Goal: Task Accomplishment & Management: Manage account settings

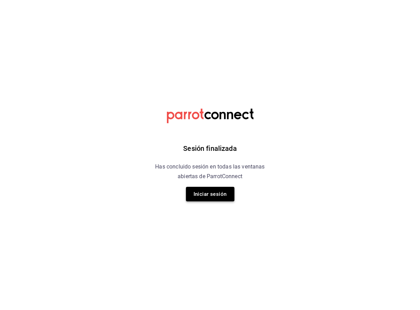
click at [208, 195] on button "Iniciar sesión" at bounding box center [210, 194] width 48 height 15
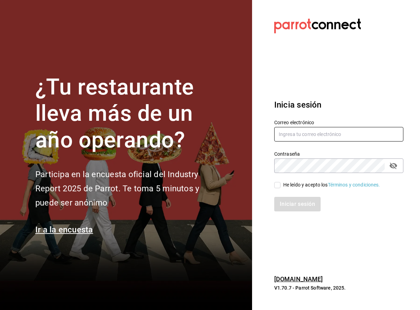
click at [289, 138] on input "text" at bounding box center [338, 134] width 129 height 15
type input "tutcoffeemx@gmail.com"
click at [276, 185] on input "He leído y acepto los Términos y condiciones." at bounding box center [277, 185] width 6 height 6
checkbox input "true"
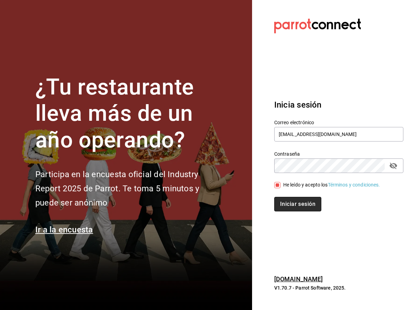
click at [288, 203] on button "Iniciar sesión" at bounding box center [297, 204] width 47 height 15
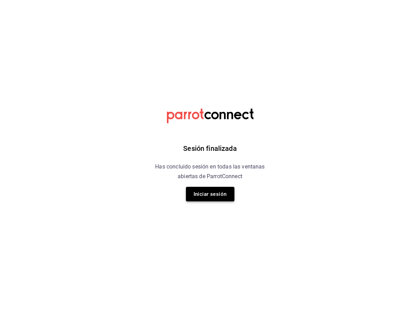
click at [196, 192] on button "Iniciar sesión" at bounding box center [210, 194] width 48 height 15
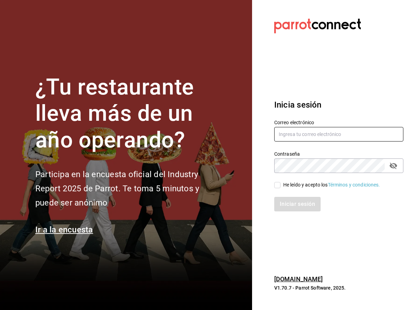
click at [306, 133] on input "text" at bounding box center [338, 134] width 129 height 15
type input "tutcoffeemx@gmail.com"
click at [279, 185] on input "He leído y acepto los Términos y condiciones." at bounding box center [277, 185] width 6 height 6
checkbox input "true"
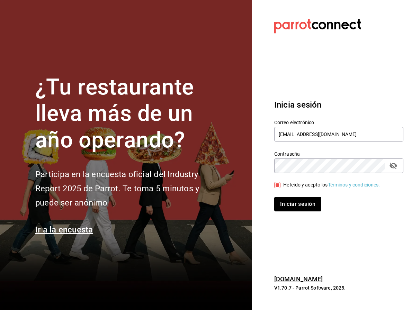
click at [302, 204] on button "Iniciar sesión" at bounding box center [297, 204] width 47 height 15
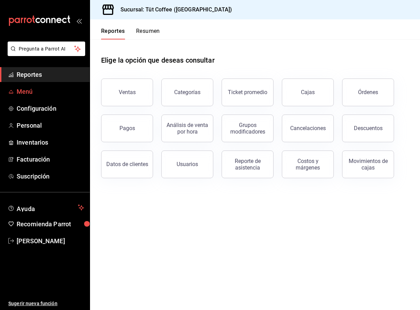
click at [24, 91] on span "Menú" at bounding box center [51, 91] width 68 height 9
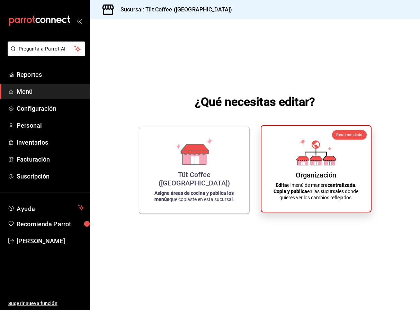
click at [301, 142] on icon at bounding box center [303, 142] width 7 height 7
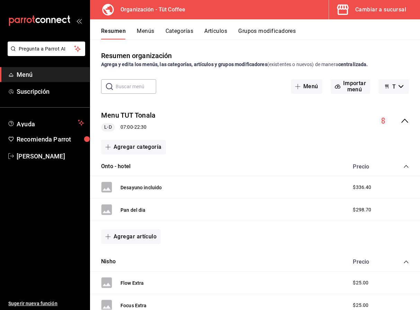
click at [144, 33] on button "Menús" at bounding box center [145, 34] width 17 height 12
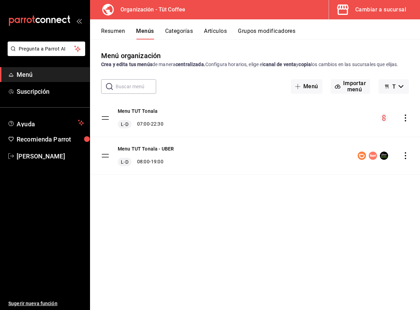
click at [117, 30] on button "Resumen" at bounding box center [113, 34] width 24 height 12
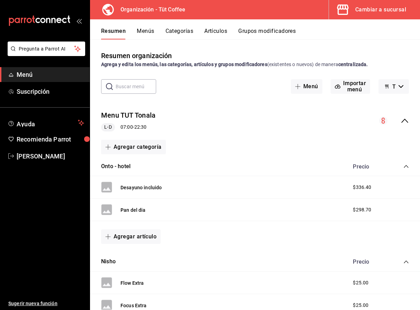
click at [407, 119] on icon "collapse-menu-row" at bounding box center [405, 121] width 8 height 8
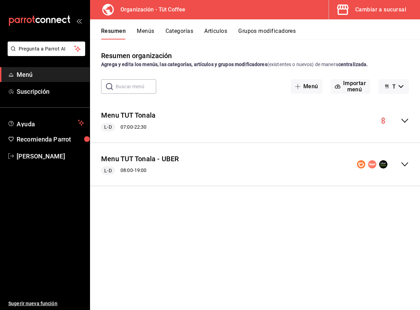
click at [406, 165] on icon "collapse-menu-row" at bounding box center [405, 164] width 8 height 8
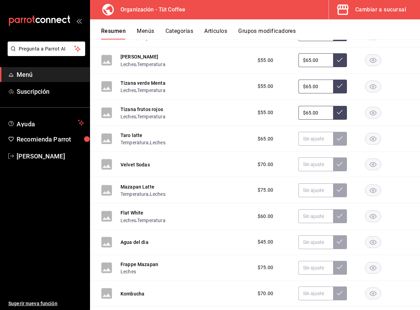
scroll to position [1020, 0]
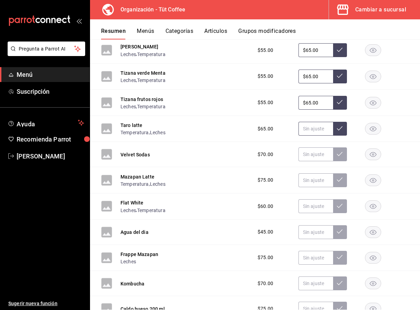
click at [319, 129] on input "text" at bounding box center [316, 129] width 35 height 14
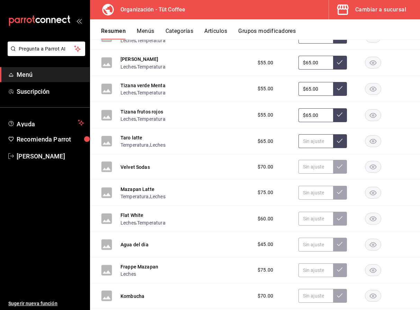
scroll to position [1018, 0]
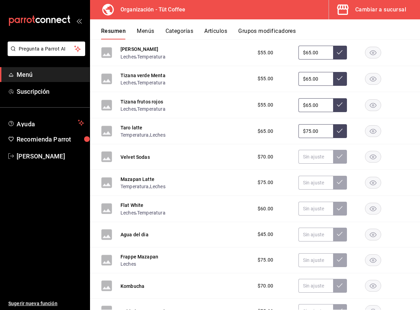
type input "$75.00"
click at [341, 132] on icon at bounding box center [340, 131] width 6 height 6
click at [373, 158] on rect "button" at bounding box center [373, 156] width 16 height 11
click at [318, 186] on input "text" at bounding box center [316, 183] width 35 height 14
type input "$98.00"
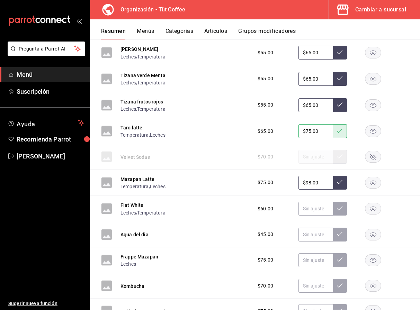
click at [341, 183] on icon at bounding box center [340, 182] width 6 height 6
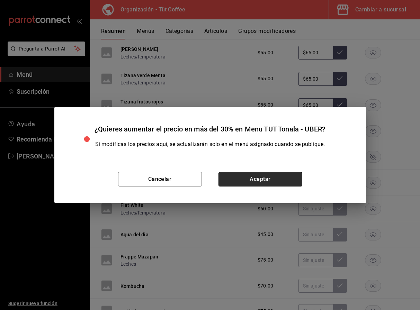
click at [265, 178] on button "Aceptar" at bounding box center [261, 179] width 84 height 15
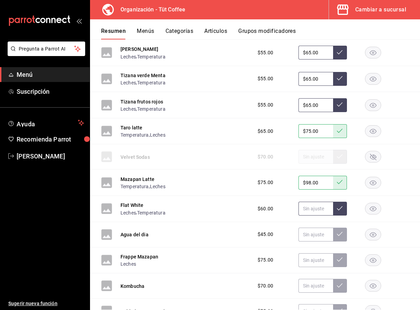
click at [315, 210] on input "text" at bounding box center [316, 209] width 35 height 14
type input "$75.00"
click at [340, 210] on icon at bounding box center [340, 209] width 6 height 6
click at [374, 234] on rect "button" at bounding box center [373, 234] width 16 height 11
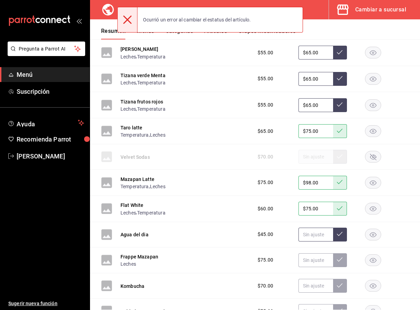
click at [321, 236] on input "text" at bounding box center [316, 235] width 35 height 14
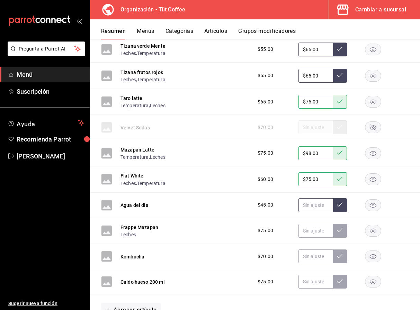
scroll to position [1048, 0]
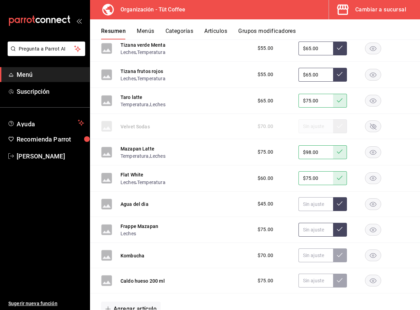
click at [321, 232] on input "text" at bounding box center [316, 230] width 35 height 14
type input "$98.00"
click at [342, 228] on icon at bounding box center [340, 229] width 6 height 6
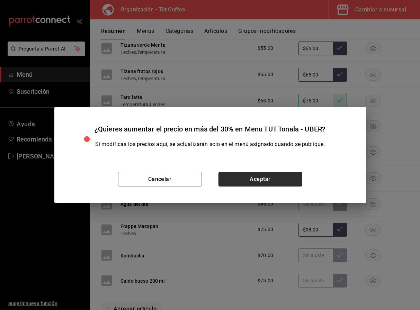
click at [266, 181] on button "Aceptar" at bounding box center [261, 179] width 84 height 15
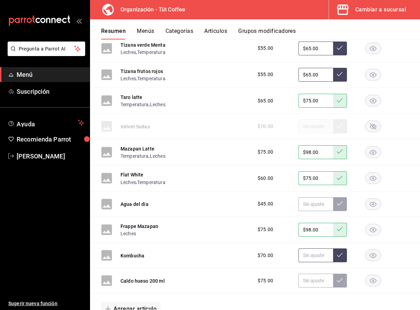
click at [319, 258] on input "text" at bounding box center [316, 256] width 35 height 14
click at [376, 254] on rect "button" at bounding box center [373, 255] width 16 height 11
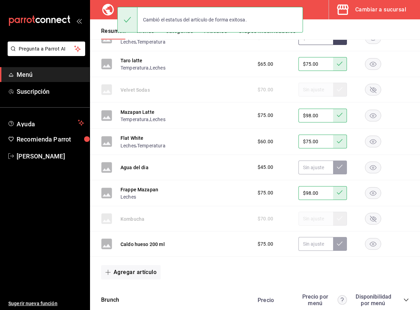
scroll to position [1100, 0]
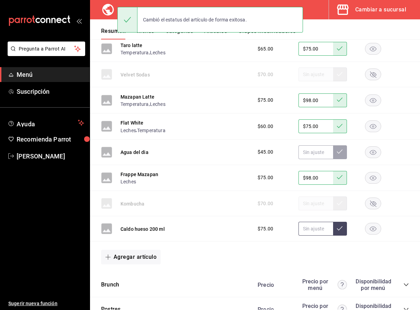
click at [319, 229] on input "text" at bounding box center [316, 229] width 35 height 14
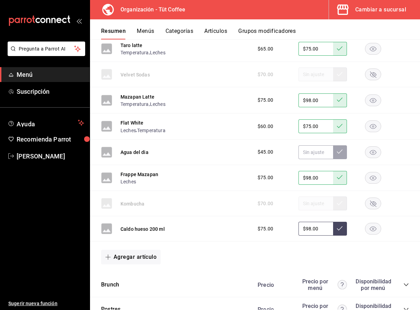
type input "$98.00"
click at [341, 229] on icon at bounding box center [340, 229] width 6 height 6
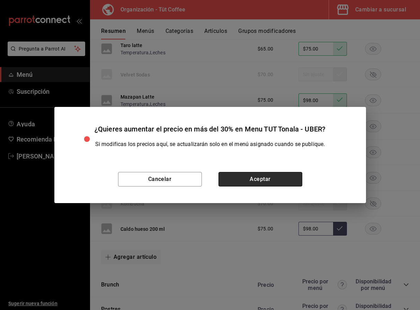
click at [259, 179] on button "Aceptar" at bounding box center [261, 179] width 84 height 15
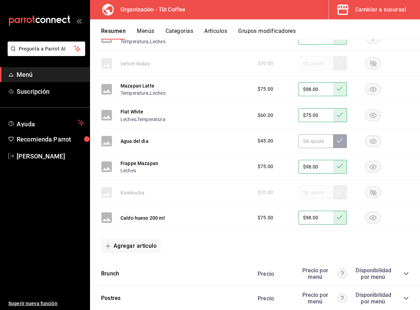
scroll to position [1157, 0]
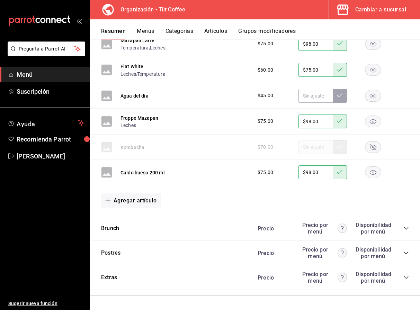
click at [407, 229] on icon "collapse-category-row" at bounding box center [406, 229] width 6 height 6
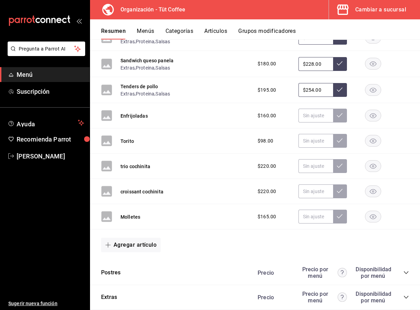
scroll to position [2248, 0]
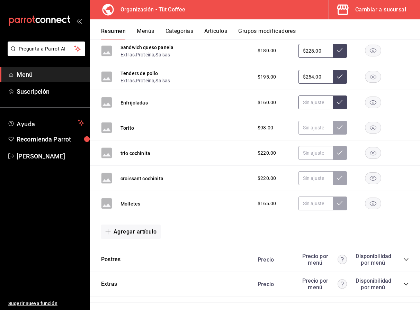
click at [318, 102] on input "text" at bounding box center [316, 103] width 35 height 14
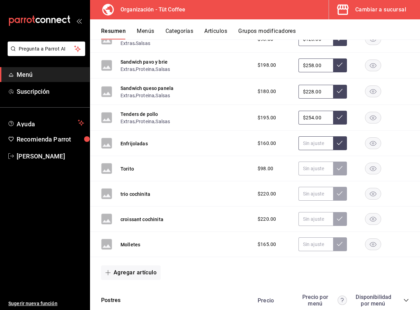
scroll to position [2255, 0]
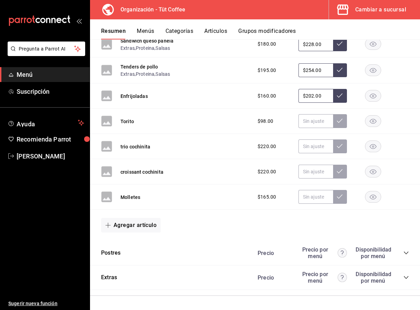
type input "$202.00"
click at [342, 97] on icon at bounding box center [340, 96] width 6 height 6
click at [312, 124] on input "text" at bounding box center [316, 121] width 35 height 14
type input "$2.00"
type input "$128.00"
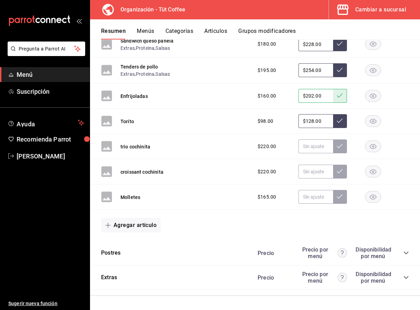
click at [341, 120] on icon at bounding box center [340, 121] width 6 height 6
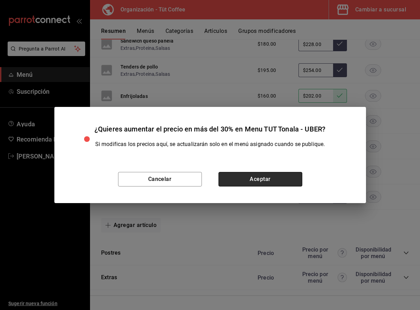
click at [263, 183] on button "Aceptar" at bounding box center [261, 179] width 84 height 15
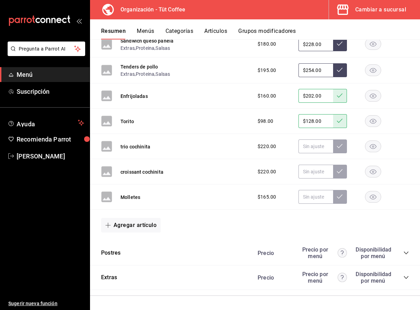
click at [375, 146] on rect "button" at bounding box center [373, 146] width 16 height 11
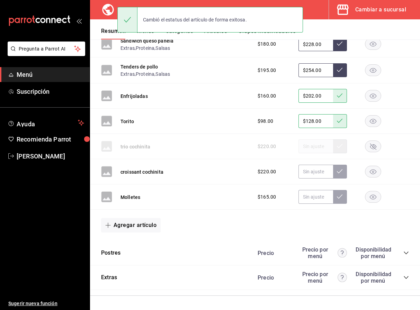
click at [372, 171] on icon "button" at bounding box center [373, 172] width 7 height 5
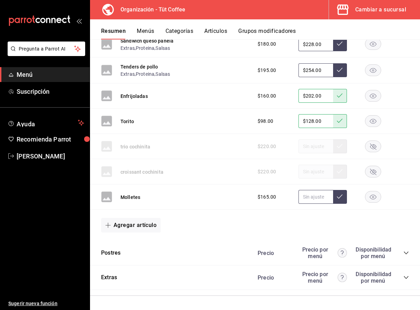
click at [314, 197] on input "text" at bounding box center [316, 197] width 35 height 14
type input "$276.00"
click at [337, 194] on button at bounding box center [340, 197] width 14 height 14
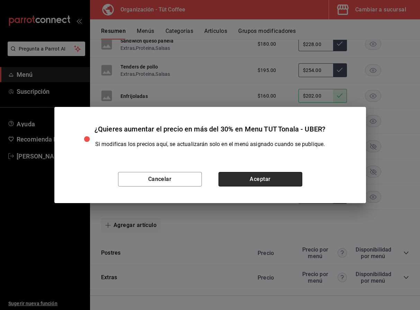
click at [253, 178] on button "Aceptar" at bounding box center [261, 179] width 84 height 15
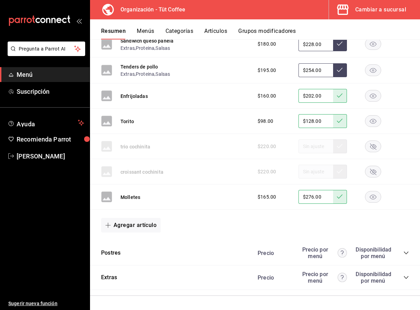
click at [408, 252] on icon "collapse-category-row" at bounding box center [406, 253] width 6 height 6
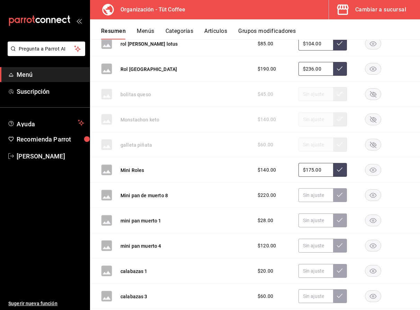
scroll to position [3051, 0]
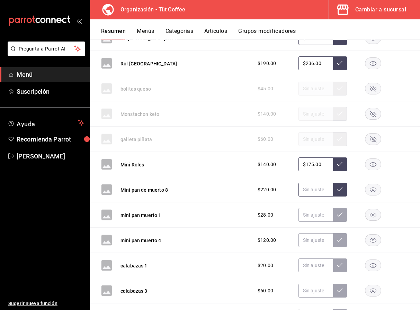
click at [317, 190] on input "text" at bounding box center [316, 190] width 35 height 14
type input "$275.00"
click at [340, 189] on icon at bounding box center [340, 190] width 6 height 6
click at [317, 218] on input "text" at bounding box center [316, 215] width 35 height 14
type input "$30.00"
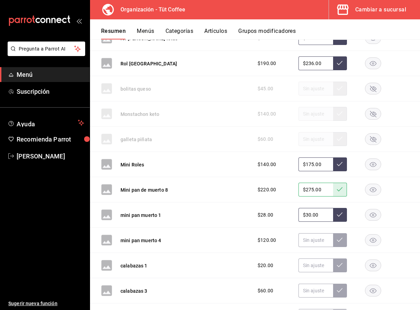
click at [344, 214] on button at bounding box center [340, 215] width 14 height 14
click at [317, 244] on input "text" at bounding box center [316, 240] width 35 height 14
type input "$153.00"
click at [340, 240] on icon at bounding box center [340, 240] width 6 height 4
click at [318, 267] on input "text" at bounding box center [316, 266] width 35 height 14
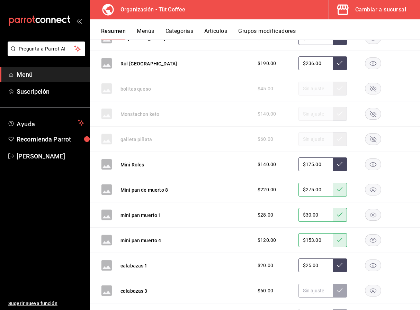
type input "$25.00"
click at [341, 265] on icon at bounding box center [340, 266] width 6 height 6
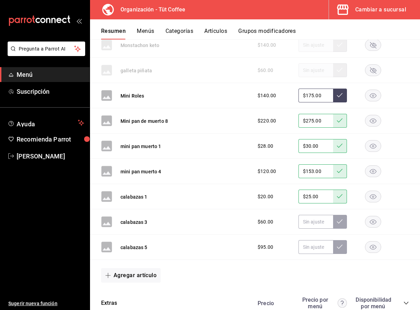
scroll to position [3120, 0]
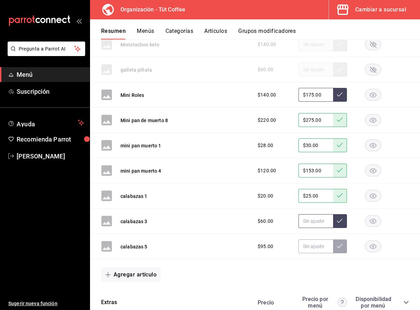
click at [311, 224] on input "text" at bounding box center [316, 221] width 35 height 14
type input "$77.00"
click at [340, 223] on icon at bounding box center [340, 221] width 6 height 6
click at [314, 250] on input "text" at bounding box center [316, 247] width 35 height 14
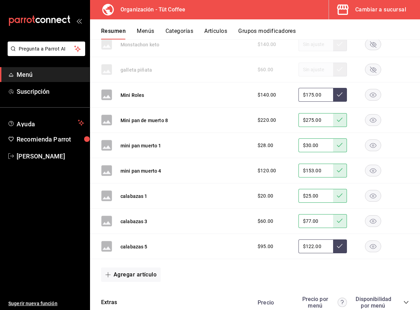
type input "$122.00"
click at [339, 248] on icon at bounding box center [340, 246] width 6 height 4
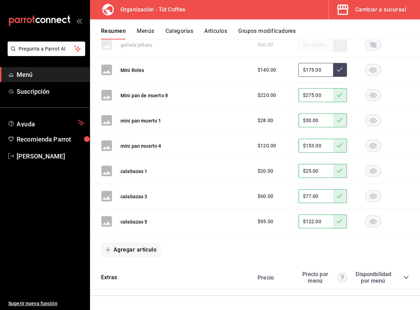
click at [407, 279] on icon "collapse-category-row" at bounding box center [406, 278] width 6 height 6
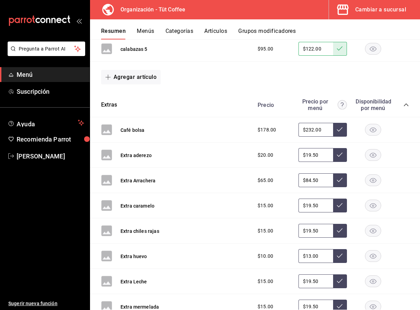
scroll to position [3319, 0]
click at [374, 156] on rect "button" at bounding box center [373, 154] width 16 height 11
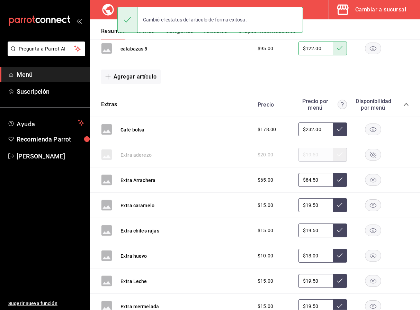
click at [374, 155] on rect "button" at bounding box center [373, 154] width 16 height 11
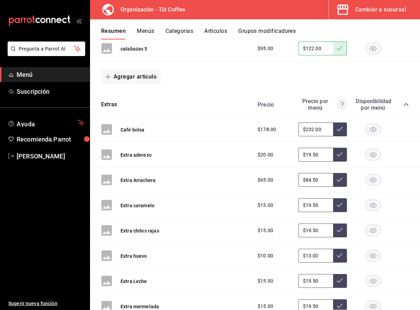
click at [373, 181] on rect "button" at bounding box center [373, 180] width 16 height 11
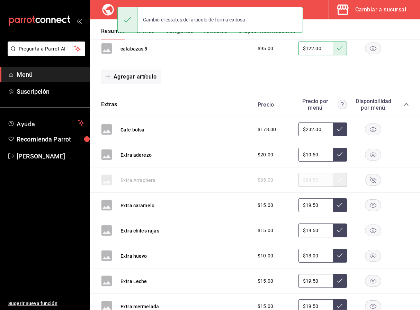
click at [374, 205] on rect "button" at bounding box center [373, 205] width 16 height 11
click at [374, 229] on rect "button" at bounding box center [373, 230] width 16 height 11
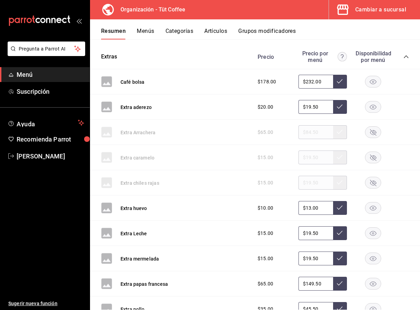
scroll to position [3367, 0]
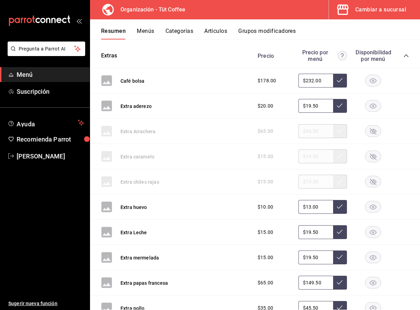
click at [372, 206] on icon "button" at bounding box center [373, 207] width 16 height 12
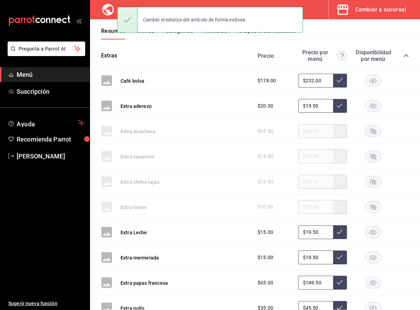
click at [373, 232] on rect "button" at bounding box center [373, 232] width 16 height 11
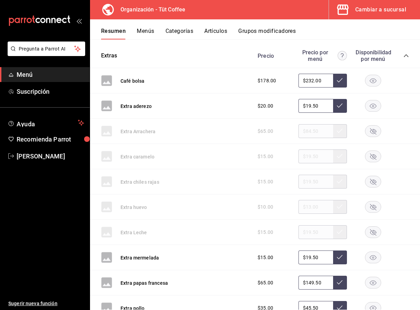
click at [376, 255] on rect "button" at bounding box center [373, 257] width 16 height 11
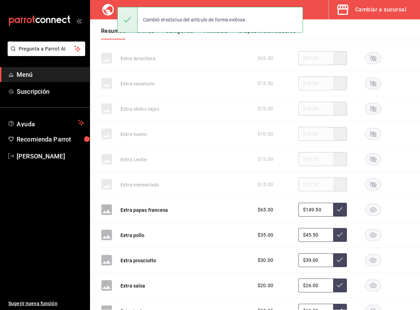
scroll to position [3446, 0]
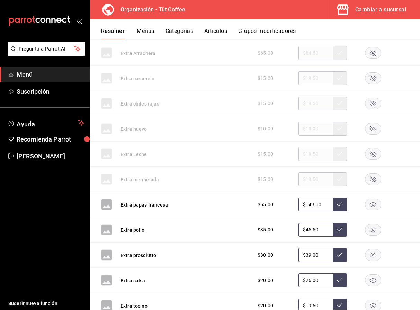
click at [377, 231] on rect "button" at bounding box center [373, 229] width 16 height 11
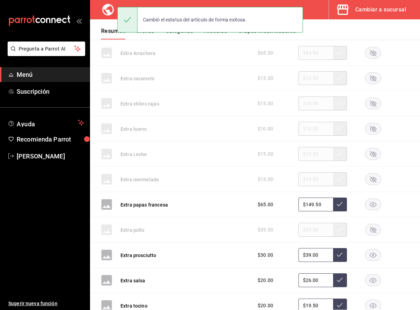
click at [375, 256] on rect "button" at bounding box center [373, 255] width 16 height 11
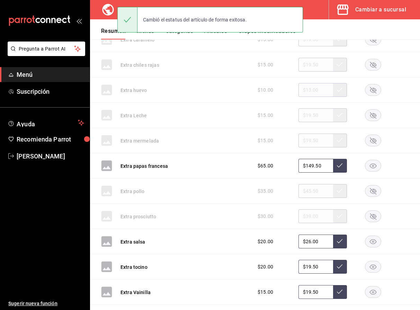
scroll to position [3490, 0]
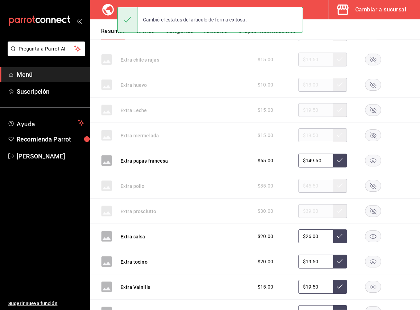
click at [373, 237] on rect "button" at bounding box center [373, 236] width 16 height 11
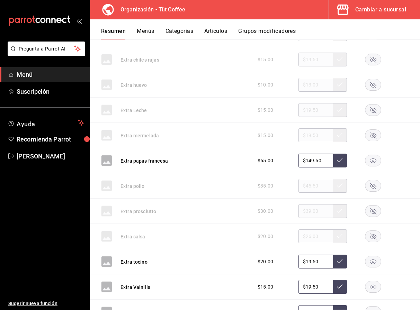
click at [374, 261] on rect "button" at bounding box center [373, 261] width 16 height 11
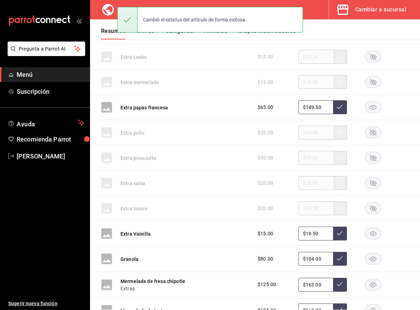
scroll to position [3545, 0]
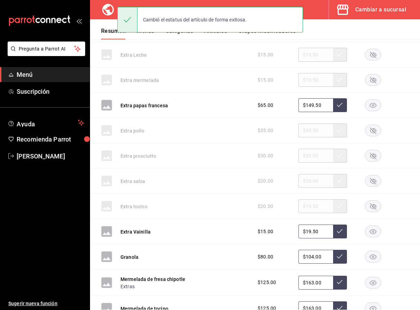
click at [373, 230] on rect "button" at bounding box center [373, 231] width 16 height 11
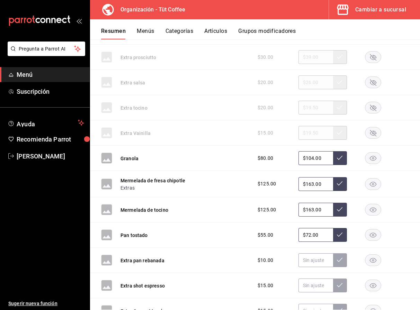
scroll to position [3647, 0]
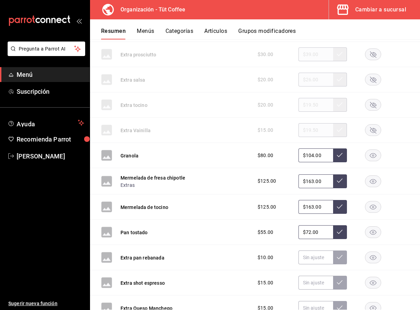
click at [372, 257] on rect "button" at bounding box center [373, 257] width 16 height 11
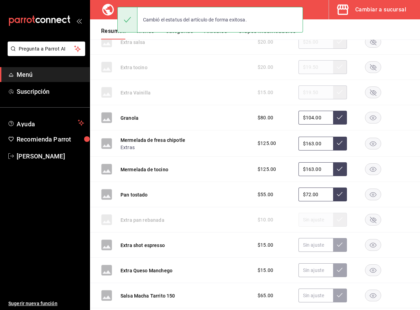
scroll to position [3685, 0]
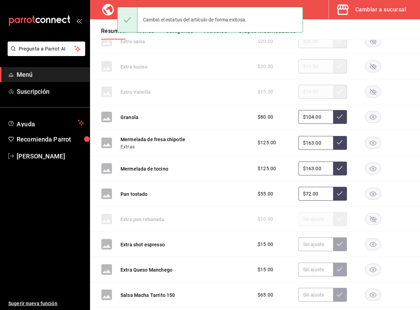
click at [372, 243] on icon "button" at bounding box center [373, 244] width 7 height 5
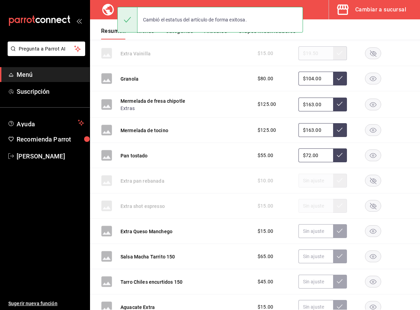
scroll to position [3731, 0]
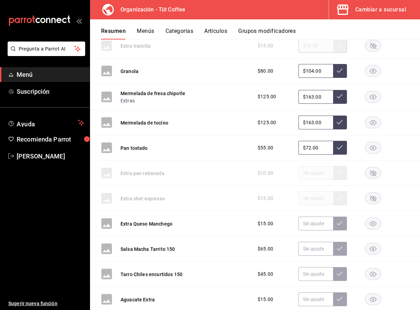
click at [373, 225] on rect "button" at bounding box center [373, 223] width 16 height 11
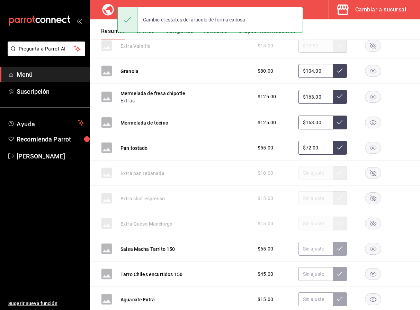
click at [372, 250] on rect "button" at bounding box center [373, 248] width 16 height 11
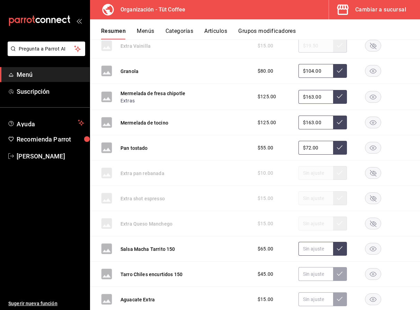
click at [312, 250] on input "text" at bounding box center [316, 249] width 35 height 14
type input "$78.00"
click at [341, 249] on icon at bounding box center [340, 249] width 6 height 6
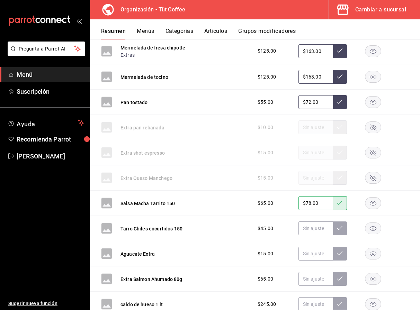
scroll to position [3779, 0]
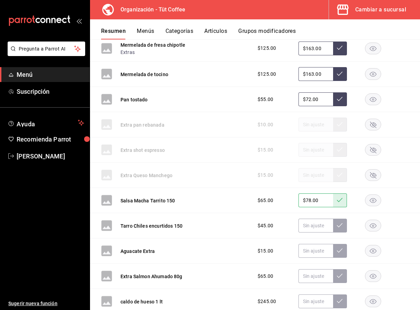
click at [373, 227] on icon "button" at bounding box center [373, 226] width 7 height 5
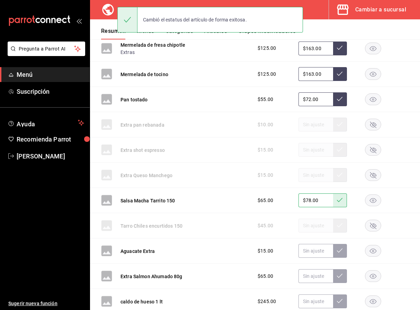
click at [373, 251] on rect "button" at bounding box center [373, 250] width 16 height 11
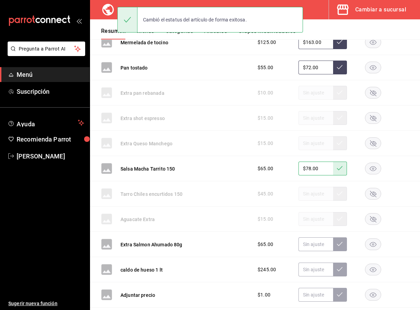
scroll to position [3814, 0]
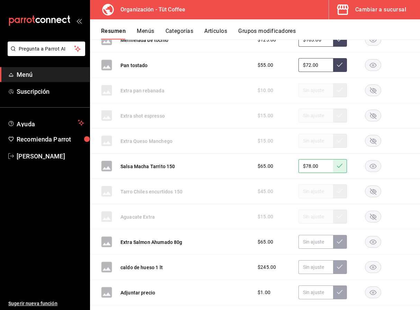
click at [373, 244] on rect "button" at bounding box center [373, 241] width 16 height 11
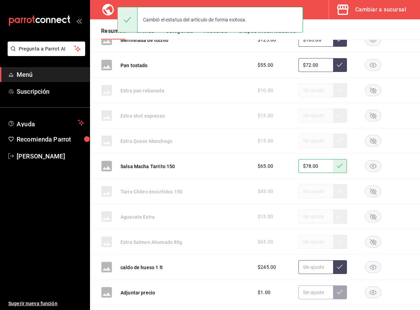
click at [322, 270] on input "text" at bounding box center [316, 267] width 35 height 14
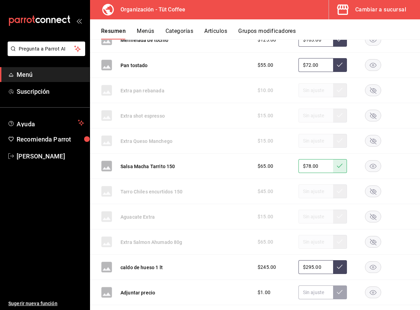
type input "$295.00"
click at [339, 267] on icon at bounding box center [340, 267] width 6 height 6
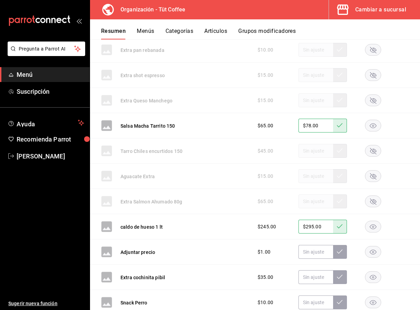
scroll to position [3856, 0]
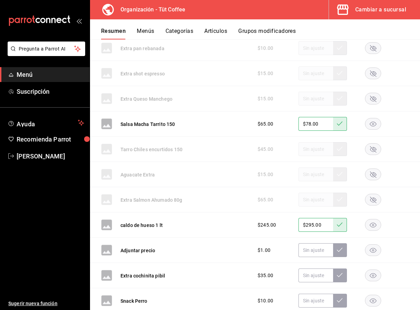
click at [376, 250] on rect "button" at bounding box center [373, 250] width 16 height 11
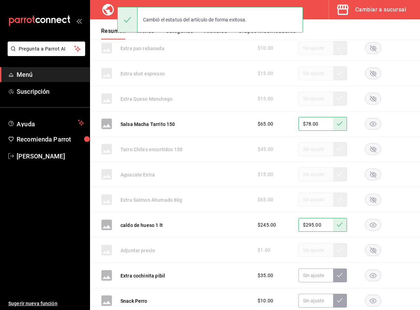
click at [375, 275] on rect "button" at bounding box center [373, 275] width 16 height 11
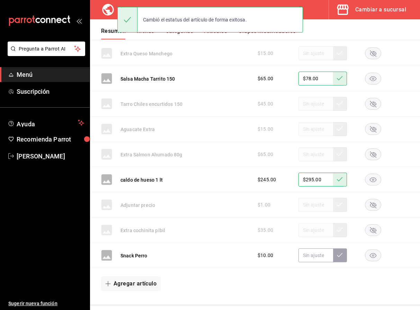
scroll to position [3906, 0]
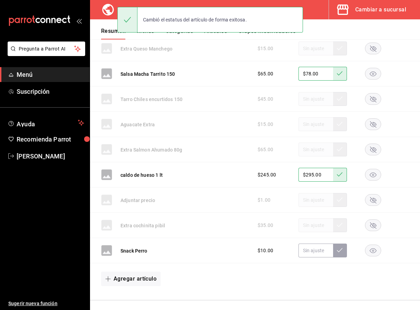
click at [373, 250] on rect "button" at bounding box center [373, 250] width 16 height 11
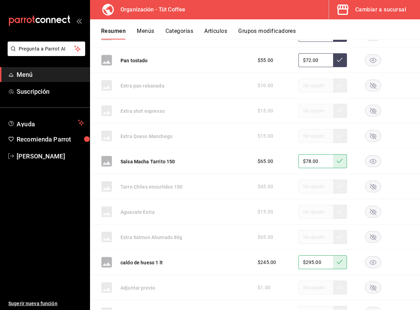
scroll to position [3821, 0]
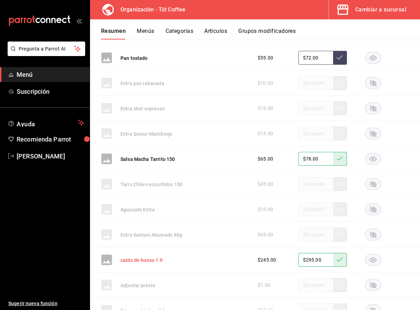
click at [142, 261] on button "caldo de hueso 1 lt" at bounding box center [142, 260] width 42 height 7
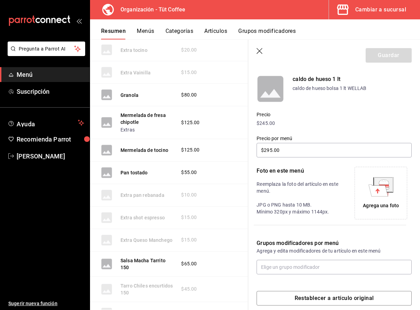
scroll to position [55, 0]
click at [131, 169] on button "Pan tostado" at bounding box center [134, 172] width 27 height 7
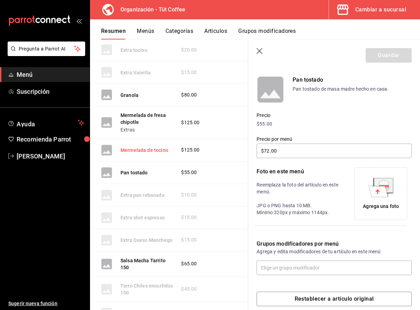
click at [137, 147] on button "Mermelada de tocino" at bounding box center [145, 150] width 48 height 7
click at [135, 112] on button "Mermelada de fresa chipotle" at bounding box center [148, 119] width 54 height 14
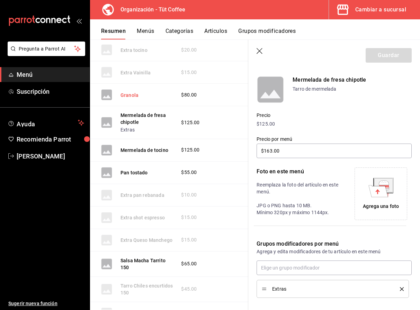
click at [125, 92] on button "Granola" at bounding box center [130, 95] width 18 height 7
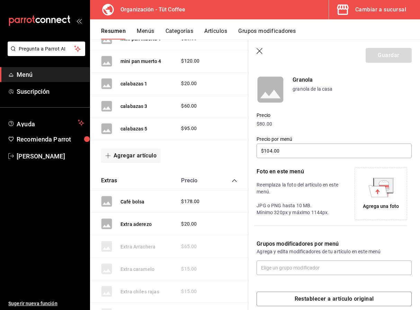
scroll to position [3138, 0]
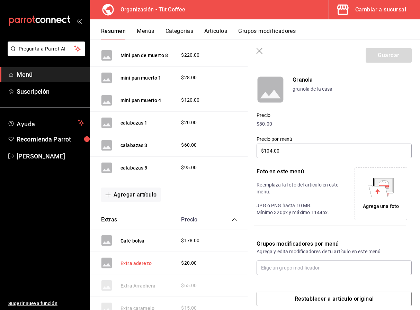
click at [134, 260] on button "Extra aderezo" at bounding box center [136, 263] width 31 height 7
click at [260, 51] on icon "button" at bounding box center [260, 51] width 6 height 6
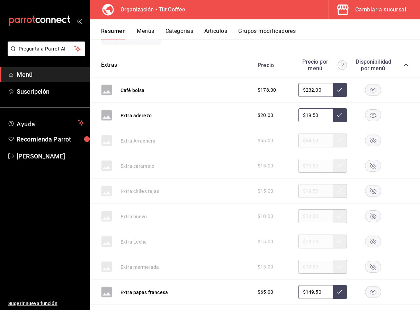
scroll to position [3303, 0]
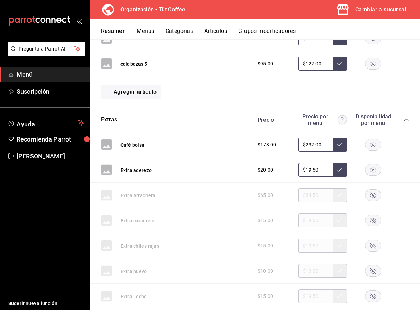
click at [373, 166] on rect "button" at bounding box center [373, 170] width 16 height 11
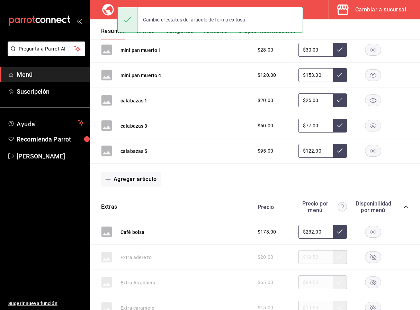
scroll to position [3195, 0]
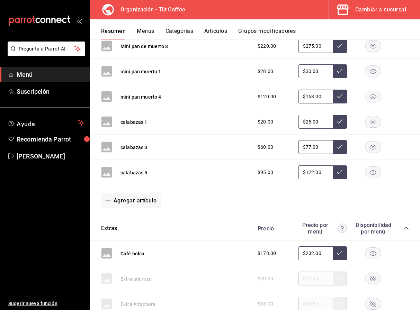
click at [216, 30] on button "Artículos" at bounding box center [215, 34] width 23 height 12
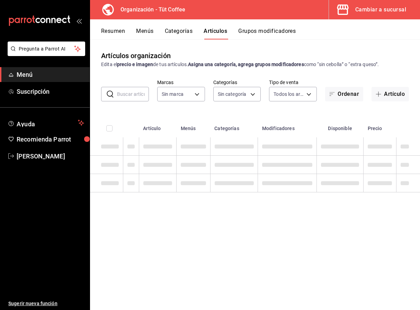
type input "32e499e3-ac49-4bfd-9688-6164702db340"
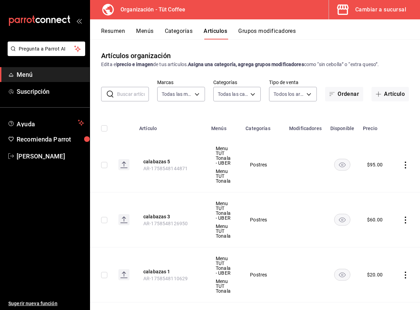
type input "01aa8595-7694-45da-9746-48b14e37431d,02054340-f982-493d-a520-4f9269409e90,55117…"
click at [159, 160] on button "calabazas 5" at bounding box center [170, 161] width 55 height 7
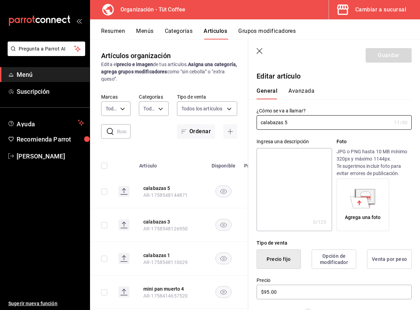
click at [296, 167] on textarea at bounding box center [294, 189] width 75 height 83
click at [289, 169] on textarea at bounding box center [294, 189] width 75 height 83
paste textarea "Cajita con 5 brioche [PERSON_NAME] rellenos de manzana con queso crema."
type textarea "Cajita con 5 brioche [PERSON_NAME] rellenos de manzana con queso crema."
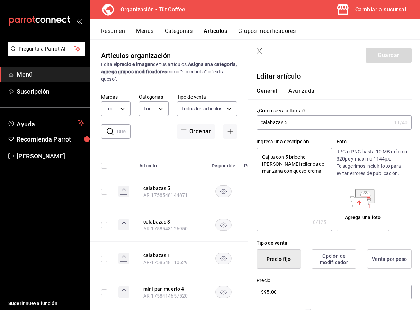
type textarea "x"
type textarea "Cajita con 5 brioche [PERSON_NAME] rellenos de manzana con queso crema."
click at [388, 56] on button "Guardar" at bounding box center [389, 55] width 46 height 15
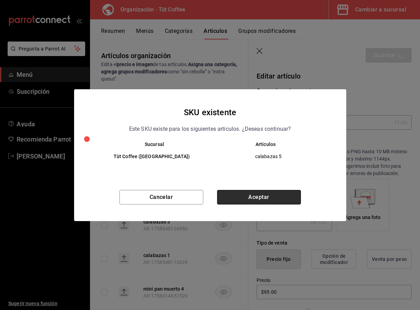
click at [258, 198] on button "Aceptar" at bounding box center [259, 197] width 84 height 15
type textarea "x"
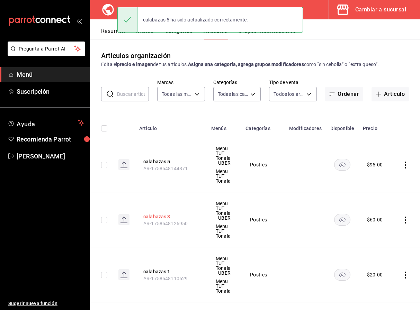
click at [157, 216] on button "calabazas 3" at bounding box center [170, 216] width 55 height 7
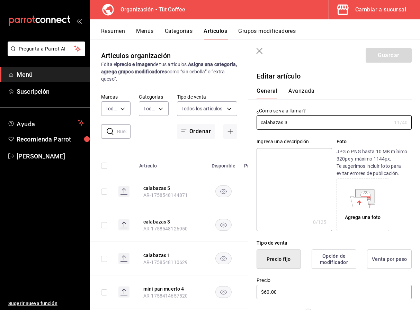
click at [280, 182] on textarea at bounding box center [294, 189] width 75 height 83
paste textarea "Cajita con 5 brioche [PERSON_NAME] rellenos de manzana con queso crema."
type textarea "Cajita con 5 brioche [PERSON_NAME] rellenos de manzana con queso crema."
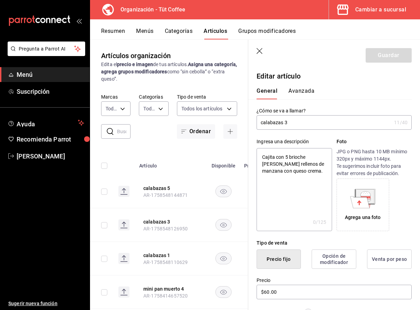
type textarea "x"
click at [287, 158] on textarea "Cajita con 5 brioche [PERSON_NAME] rellenos de manzana con queso crema." at bounding box center [294, 189] width 75 height 83
type textarea "Cajita con brioche [PERSON_NAME] rellenos de manzana con queso crema."
type textarea "x"
type textarea "Cajita con 3 brioche [PERSON_NAME] rellenos de manzana con queso crema."
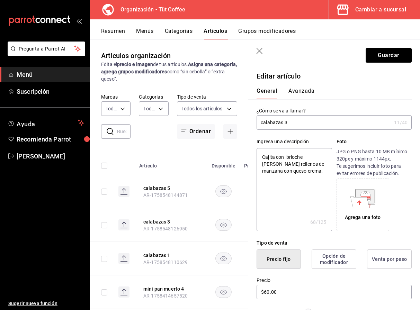
type textarea "x"
type textarea "Cajita con 3 brioche [PERSON_NAME] rellenos de manzana con queso crema."
click at [386, 57] on button "Guardar" at bounding box center [389, 55] width 46 height 15
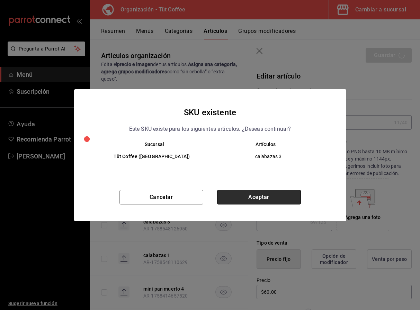
click at [260, 197] on button "Aceptar" at bounding box center [259, 197] width 84 height 15
type textarea "x"
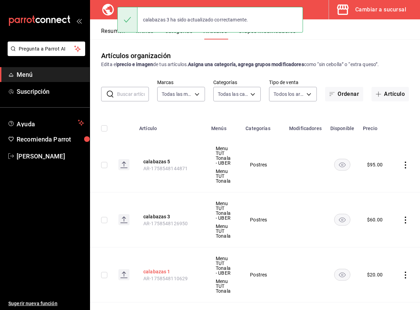
click at [160, 274] on button "calabazas 1" at bounding box center [170, 271] width 55 height 7
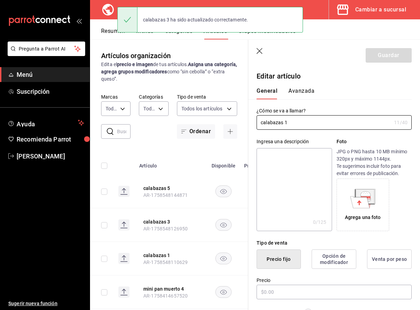
type input "$20.00"
click at [270, 168] on textarea at bounding box center [294, 189] width 75 height 83
paste textarea "Cajita con 5 brioche [PERSON_NAME] rellenos de manzana con queso crema."
type textarea "Cajita con 5 brioche [PERSON_NAME] rellenos de manzana con queso crema."
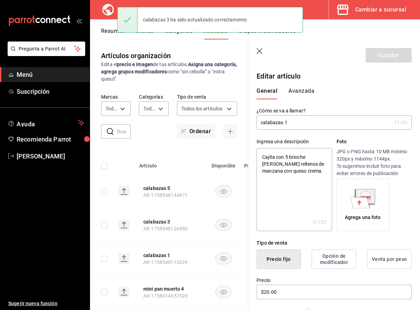
type textarea "x"
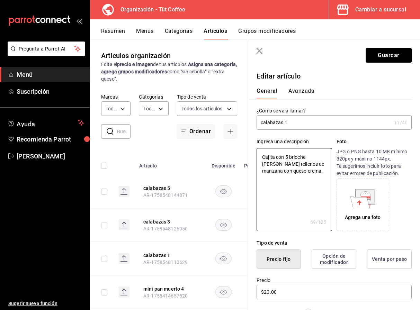
drag, startPoint x: 290, startPoint y: 157, endPoint x: 248, endPoint y: 157, distance: 41.6
click at [248, 157] on div "Ingresa una descripción Cajita con 5 brioche [PERSON_NAME] rellenos de manzana …" at bounding box center [329, 180] width 163 height 101
type textarea "brioche [PERSON_NAME] rellenos de manzana con queso crema."
type textarea "x"
click at [324, 158] on textarea "brioche [PERSON_NAME] rellenos de manzana con queso crema." at bounding box center [294, 189] width 75 height 83
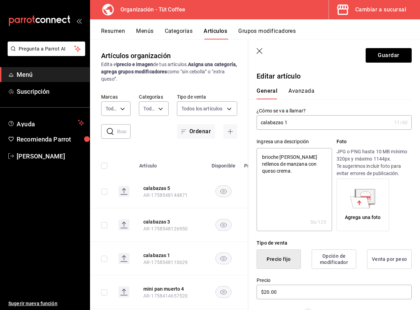
type textarea "brioche [PERSON_NAME] relleno de manzana con queso crema."
type textarea "x"
type textarea "brioche [PERSON_NAME] relleno de manzana con queso crema."
click at [386, 53] on button "Guardar" at bounding box center [389, 55] width 46 height 15
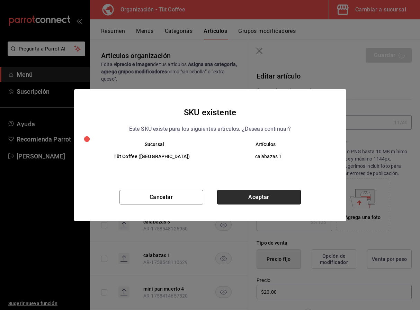
click at [250, 198] on button "Aceptar" at bounding box center [259, 197] width 84 height 15
type textarea "x"
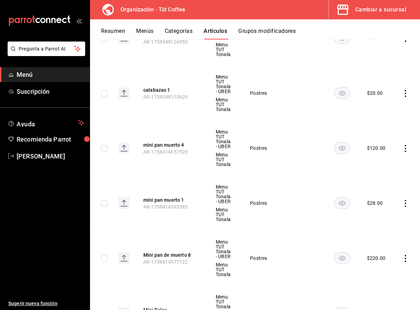
scroll to position [193, 0]
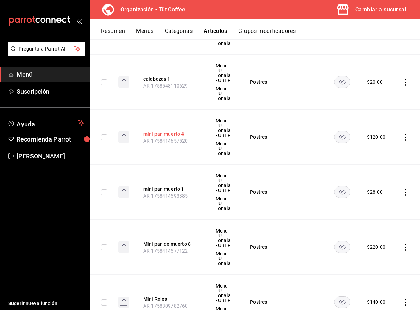
click at [176, 132] on button "mini pan muerto 4" at bounding box center [170, 134] width 55 height 7
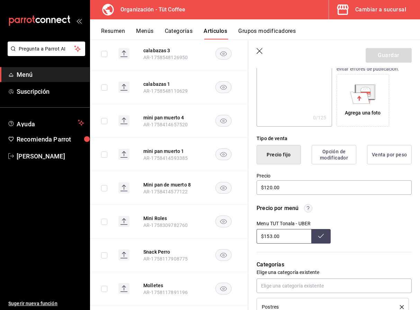
scroll to position [106, 0]
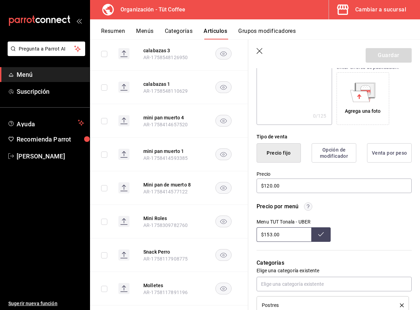
click at [294, 106] on textarea at bounding box center [294, 83] width 75 height 83
paste textarea "Caja con 8 mini a pan de muerto de distintos sabores matcha, nutella, pistache,…"
type textarea "Caja con 8 mini a pan de muerto de distintos sabores matcha, nutella, pistache,…"
type textarea "x"
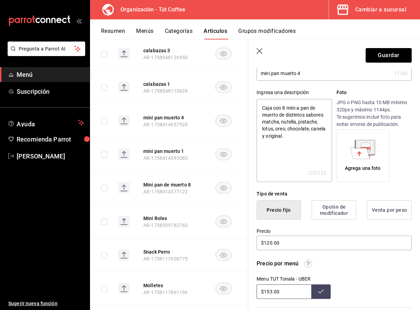
click at [285, 107] on textarea "Caja con 8 mini a pan de muerto de distintos sabores matcha, nutella, pistache,…" at bounding box center [294, 140] width 75 height 83
type textarea "Caja con mini a pan de muerto de distintos sabores matcha, nutella, pistache, l…"
type textarea "x"
type textarea "Caja con 4 mini a pan de muerto de distintos sabores matcha, nutella, pistache,…"
type textarea "x"
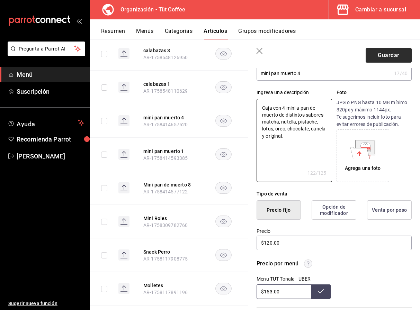
type textarea "Caja con 4 mini a pan de muerto de distintos sabores matcha, nutella, pistache,…"
click at [387, 54] on button "Guardar" at bounding box center [389, 55] width 46 height 15
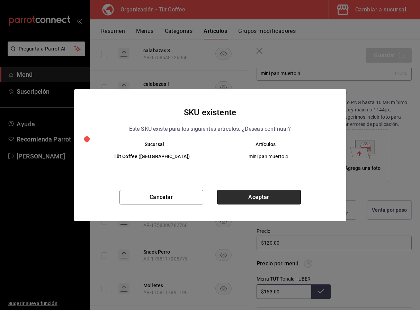
click at [253, 198] on button "Aceptar" at bounding box center [259, 197] width 84 height 15
type textarea "x"
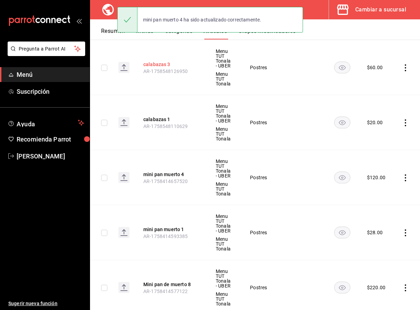
scroll to position [156, 0]
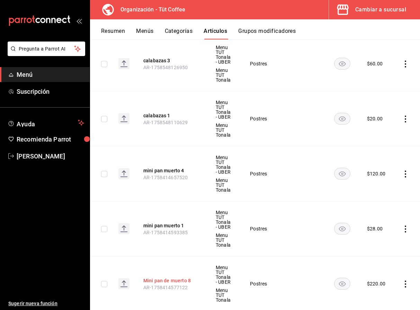
click at [166, 281] on button "Mini pan de muerto 8" at bounding box center [170, 280] width 55 height 7
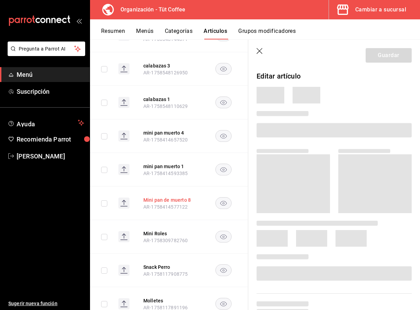
scroll to position [124, 0]
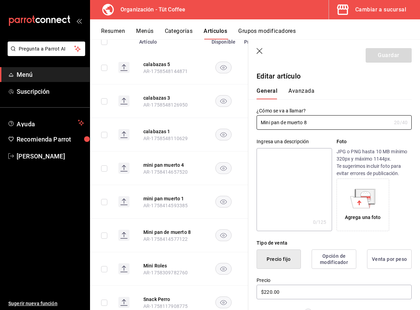
click at [273, 172] on textarea at bounding box center [294, 189] width 75 height 83
paste textarea "Caja con 8 mini a pan de muerto de distintos sabores matcha, nutella, pistache,…"
type textarea "Caja con 8 mini a pan de muerto de distintos sabores matcha, nutella, pistache,…"
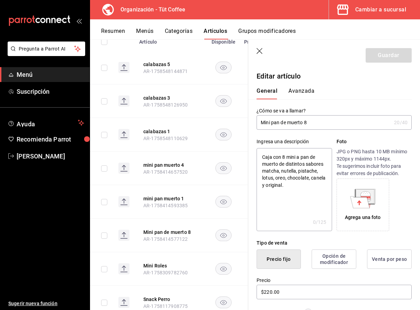
type textarea "x"
type textarea "Caja con 8 mini a pan de muerto de distintos sabores matcha, nutella, pistache,…"
click at [394, 56] on button "Guardar" at bounding box center [389, 55] width 46 height 15
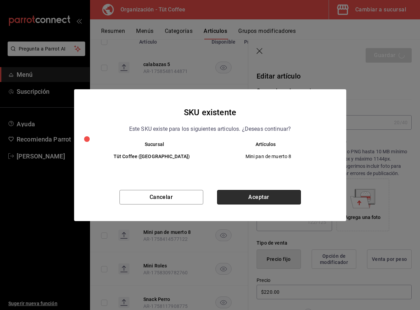
click at [264, 197] on button "Aceptar" at bounding box center [259, 197] width 84 height 15
type textarea "x"
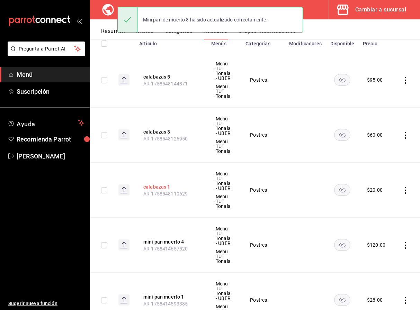
scroll to position [122, 0]
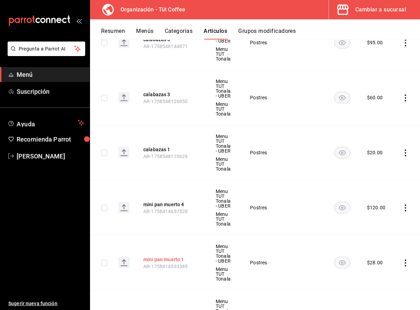
click at [161, 260] on button "mini pan muerto 1" at bounding box center [170, 259] width 55 height 7
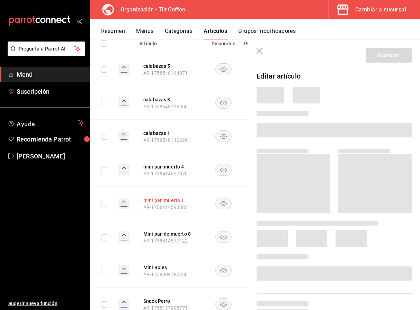
scroll to position [112, 0]
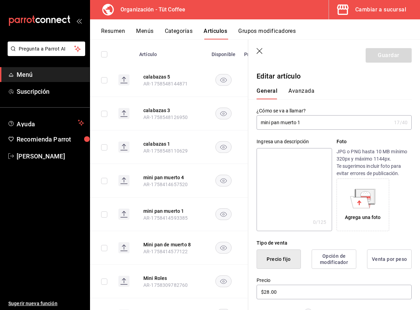
click at [278, 178] on textarea at bounding box center [294, 189] width 75 height 83
paste textarea "Caja con 8 mini a pan de muerto de distintos sabores matcha, nutella, pistache,…"
type textarea "Caja con 8 mini a pan de muerto de distintos sabores matcha, nutella, pistache,…"
type textarea "x"
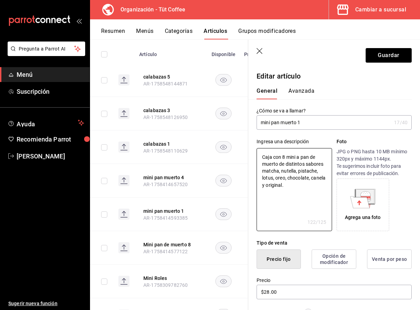
drag, startPoint x: 285, startPoint y: 157, endPoint x: 251, endPoint y: 157, distance: 34.3
click at [251, 157] on div "Ingresa una descripción Caja con 8 mini a pan de muerto de distintos sabores ma…" at bounding box center [329, 180] width 163 height 101
type textarea "mini a pan de muerto de distintos sabores matcha, nutella, pistache, lotus, ore…"
type textarea "x"
type textarea "mini a pan de muerto de distintos sabores matcha, nutella, pistache, lotus, ore…"
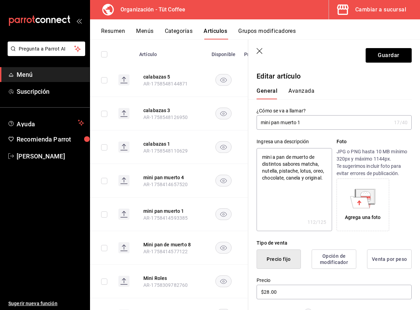
type textarea "x"
type textarea "mini a pan de muerto de distintos sabores matcha, nutella, pistache, lotus, ore…"
click at [385, 55] on button "Guardar" at bounding box center [389, 55] width 46 height 15
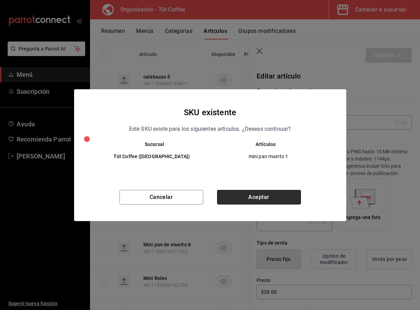
click at [256, 197] on button "Aceptar" at bounding box center [259, 197] width 84 height 15
type textarea "x"
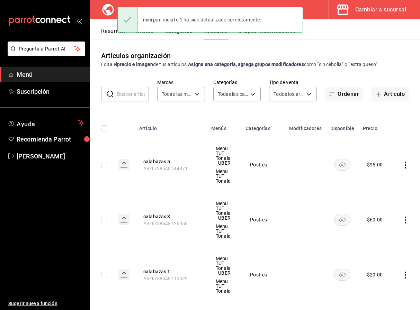
click at [148, 32] on div "mini pan muerto 1 ha sido actualizado correctamente." at bounding box center [210, 20] width 186 height 26
click at [149, 33] on div "mini pan muerto 1 ha sido actualizado correctamente." at bounding box center [210, 20] width 186 height 30
click at [148, 33] on div "mini pan muerto 1 ha sido actualizado correctamente." at bounding box center [210, 20] width 186 height 30
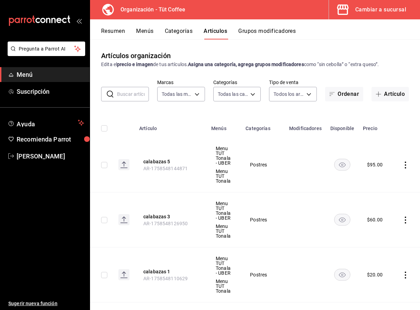
click at [148, 30] on button "Menús" at bounding box center [144, 34] width 17 height 12
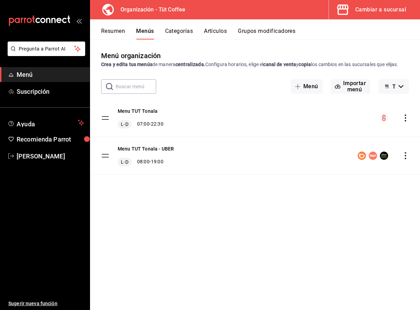
click at [406, 157] on icon "actions" at bounding box center [405, 155] width 7 height 7
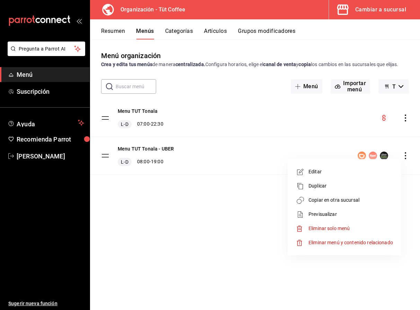
click at [339, 201] on span "Copiar en otra sucursal" at bounding box center [351, 200] width 85 height 7
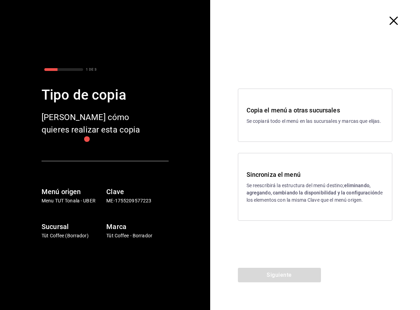
click at [282, 184] on p "Se reescribirá la estructura del menú destino; eliminando, agregando, cambiando…" at bounding box center [315, 193] width 137 height 22
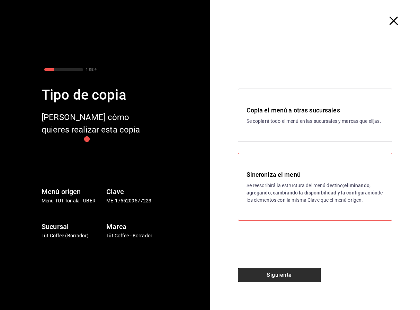
click at [268, 274] on button "Siguiente" at bounding box center [279, 275] width 83 height 15
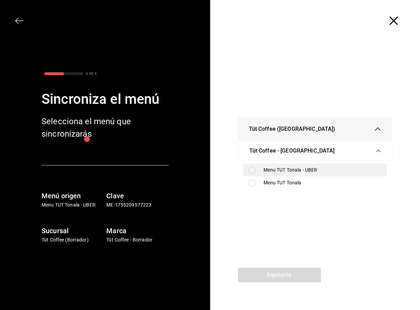
click at [281, 172] on div "Menu TUT Tonala - UBER" at bounding box center [323, 170] width 118 height 7
checkbox input "true"
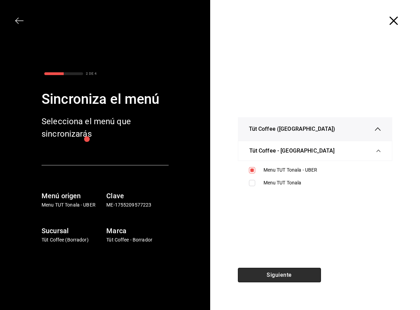
click at [277, 272] on button "Siguiente" at bounding box center [279, 275] width 83 height 15
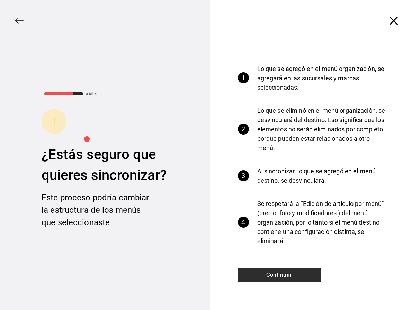
click at [278, 277] on button "Continuar" at bounding box center [279, 275] width 83 height 15
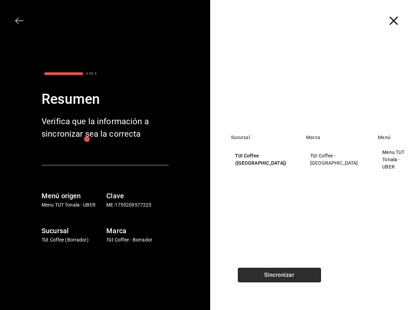
click at [278, 276] on button "Sincronizar" at bounding box center [279, 275] width 83 height 15
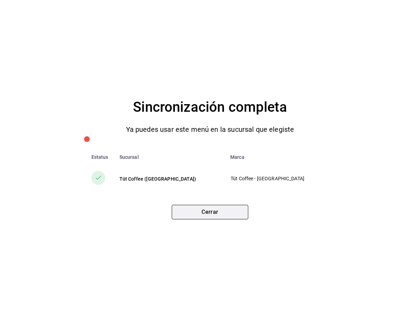
click at [219, 214] on button "Cerrar" at bounding box center [210, 212] width 77 height 15
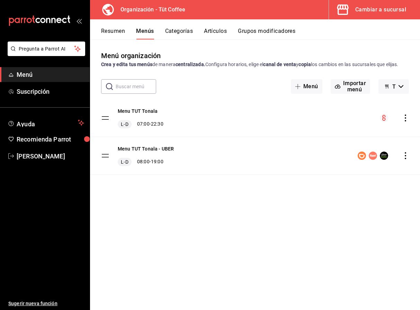
click at [379, 10] on div "Cambiar a sucursal" at bounding box center [380, 10] width 51 height 10
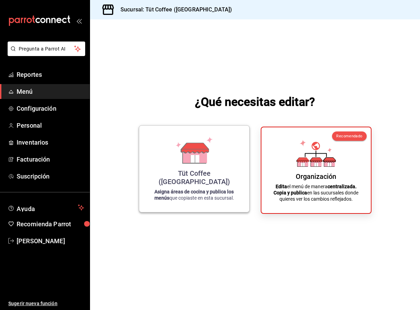
click at [206, 146] on icon at bounding box center [194, 150] width 39 height 27
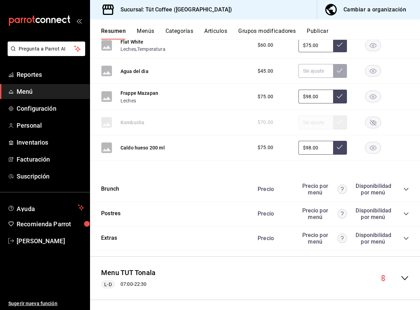
scroll to position [1113, 0]
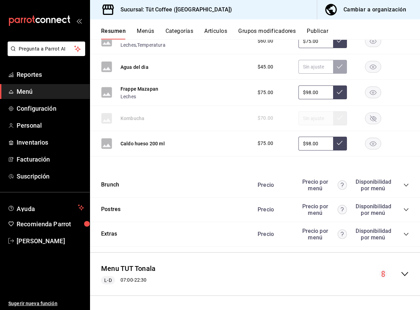
click at [407, 185] on icon "collapse-category-row" at bounding box center [406, 185] width 5 height 3
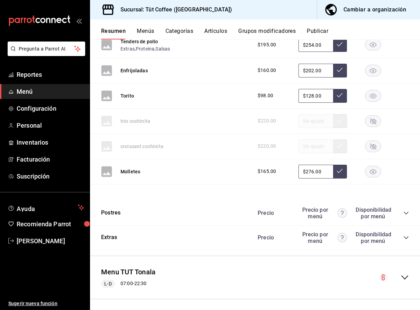
scroll to position [2197, 0]
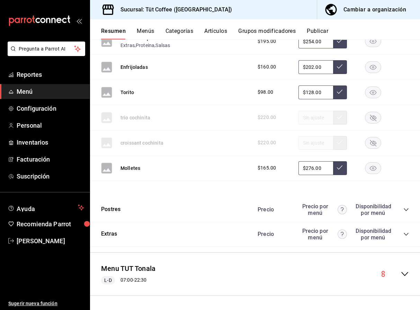
click at [408, 212] on icon "collapse-category-row" at bounding box center [406, 210] width 6 height 6
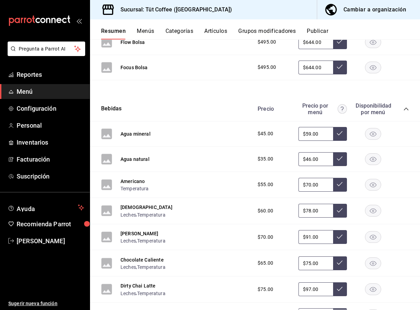
scroll to position [0, 0]
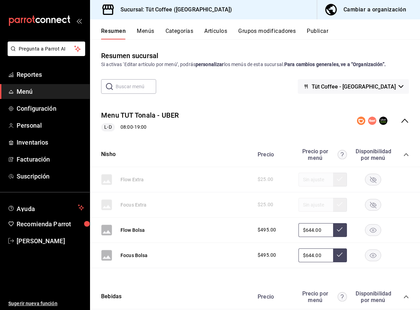
click at [318, 34] on button "Publicar" at bounding box center [317, 34] width 21 height 12
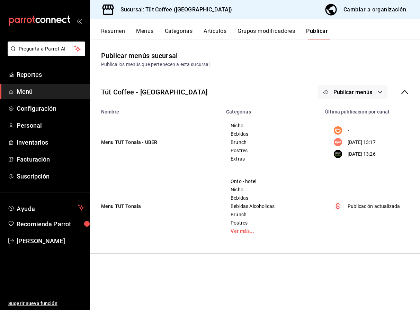
click at [379, 91] on icon "button" at bounding box center [380, 92] width 6 height 6
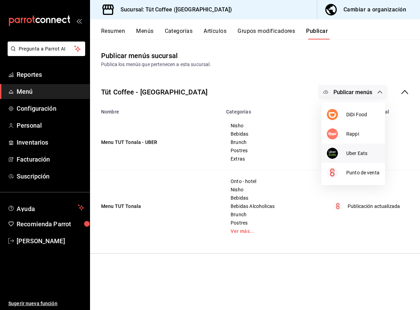
click at [358, 153] on span "Uber Eats" at bounding box center [362, 153] width 33 height 7
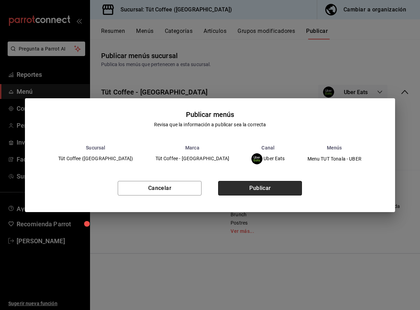
click at [270, 185] on button "Publicar" at bounding box center [260, 188] width 84 height 15
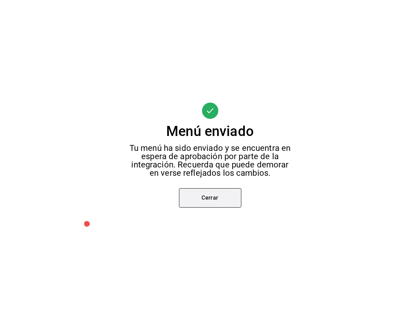
click at [227, 192] on button "Cerrar" at bounding box center [210, 197] width 62 height 19
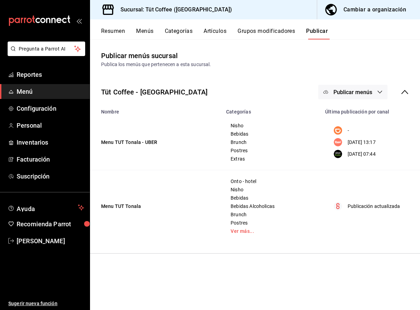
click at [364, 94] on span "Publicar menús" at bounding box center [353, 92] width 39 height 7
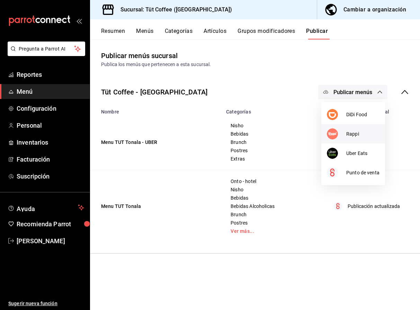
click at [354, 131] on span "Rappi" at bounding box center [362, 134] width 33 height 7
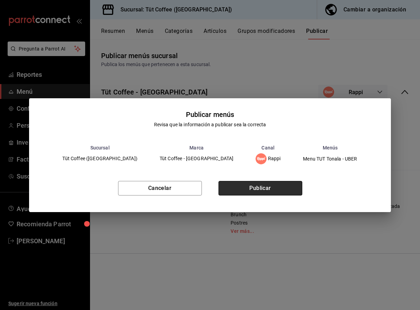
click at [265, 185] on button "Publicar" at bounding box center [261, 188] width 84 height 15
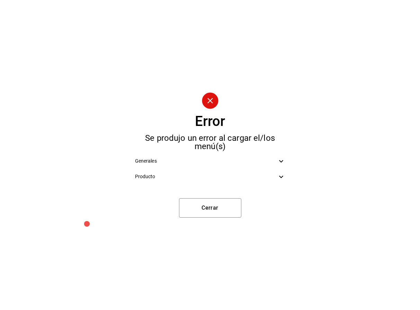
click at [281, 172] on div "Producto" at bounding box center [210, 177] width 161 height 16
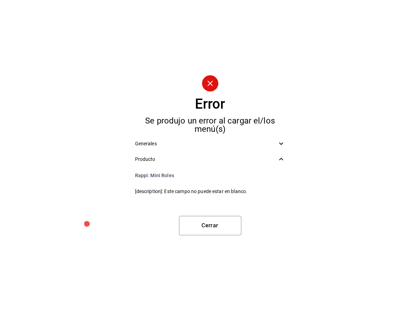
click at [281, 159] on icon at bounding box center [281, 159] width 4 height 2
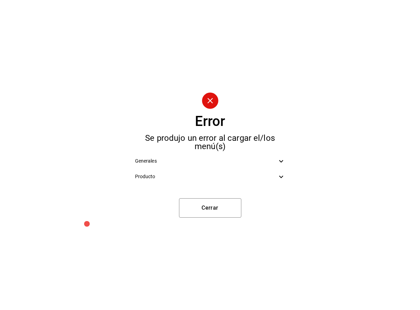
click at [280, 152] on ul "Generales Producto" at bounding box center [210, 169] width 161 height 37
click at [281, 159] on icon at bounding box center [281, 161] width 8 height 8
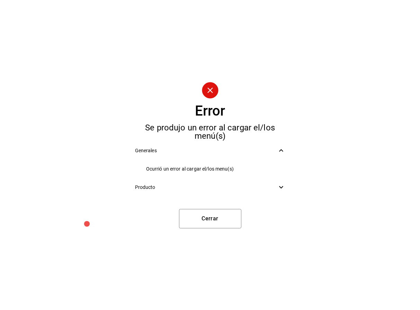
click at [281, 159] on ul "Ocurrió un error al cargar el/los menu(s)" at bounding box center [210, 169] width 161 height 21
click at [207, 217] on button "Cerrar" at bounding box center [210, 218] width 62 height 19
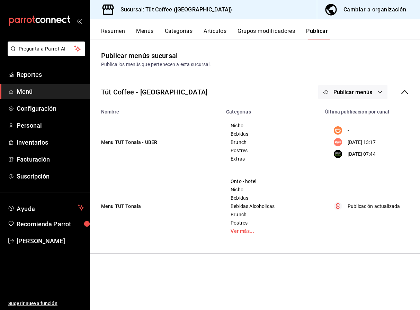
click at [368, 8] on div "Cambiar a organización" at bounding box center [375, 10] width 63 height 10
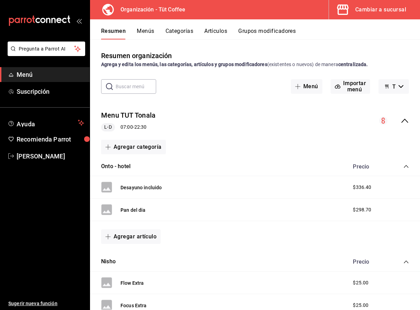
click at [221, 28] on button "Artículos" at bounding box center [215, 34] width 23 height 12
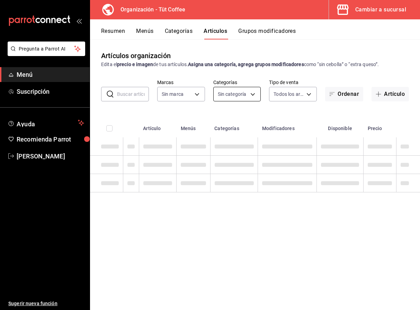
type input "32e499e3-ac49-4bfd-9688-6164702db340"
type input "01aa8595-7694-45da-9746-48b14e37431d,02054340-f982-493d-a520-4f9269409e90,55117…"
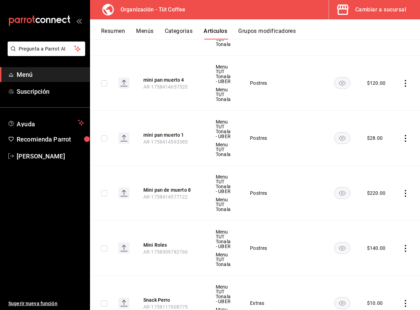
scroll to position [255, 0]
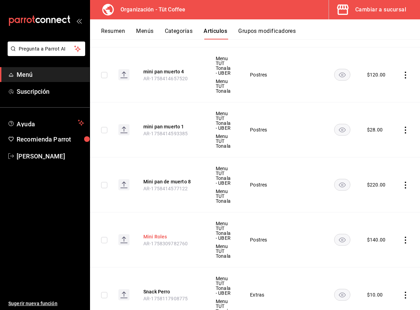
click at [147, 237] on button "Mini Roles" at bounding box center [170, 236] width 55 height 7
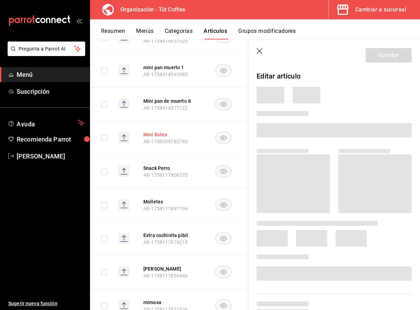
scroll to position [212, 0]
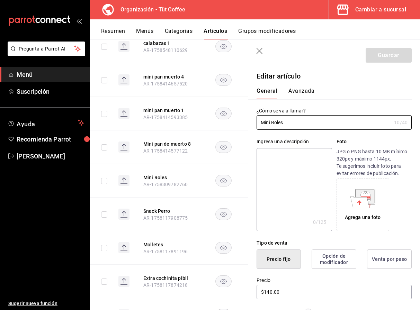
click at [299, 178] on textarea at bounding box center [294, 189] width 75 height 83
type textarea "M"
type textarea "x"
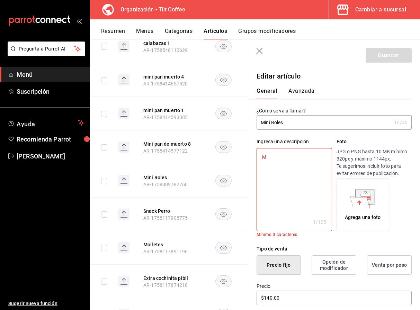
type textarea "Mi"
type textarea "x"
type textarea "Min"
type textarea "x"
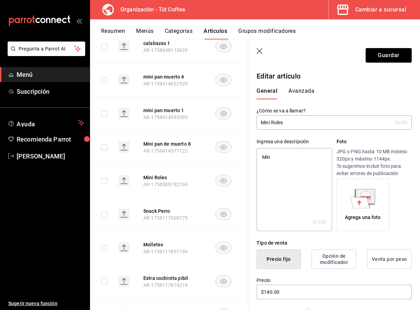
type textarea "Mini"
type textarea "x"
type textarea "Mini"
type textarea "x"
type textarea "Mini r"
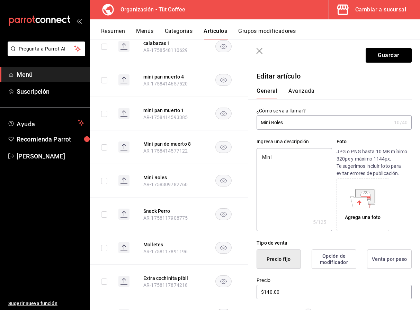
type textarea "x"
type textarea "Mini ro"
type textarea "x"
type textarea "Mini rol"
type textarea "x"
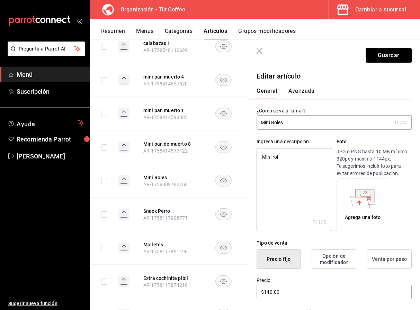
type textarea "Mini role"
type textarea "x"
type textarea "Mini roles"
type textarea "x"
type textarea "Mini roles"
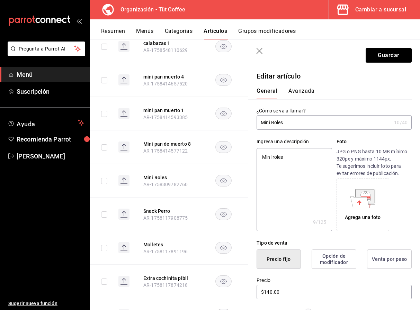
type textarea "x"
type textarea "Mini roles d"
type textarea "x"
type textarea "Mini roles de"
type textarea "x"
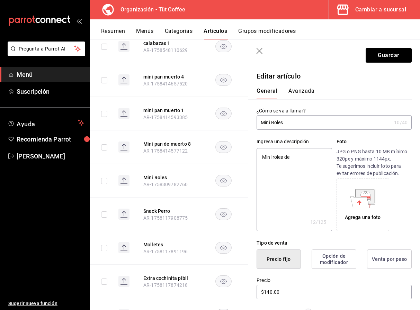
type textarea "Mini roles de"
type textarea "x"
type textarea "Mini roles de c"
type textarea "x"
type textarea "Mini roles de ca"
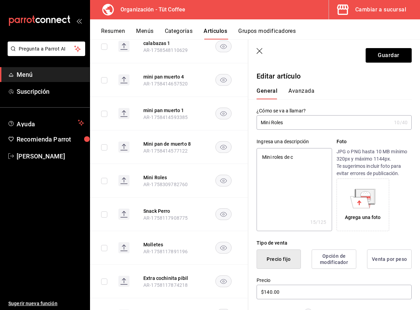
type textarea "x"
type textarea "Mini roles de can"
type textarea "x"
type textarea "Mini roles [PERSON_NAME]"
type textarea "x"
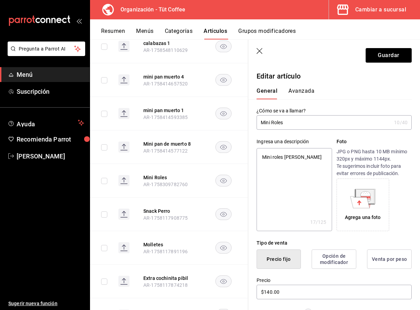
type textarea "Mini roles [PERSON_NAME]"
type textarea "x"
type textarea "Mini roles [PERSON_NAME]"
type textarea "x"
type textarea "Mini roles [PERSON_NAME]"
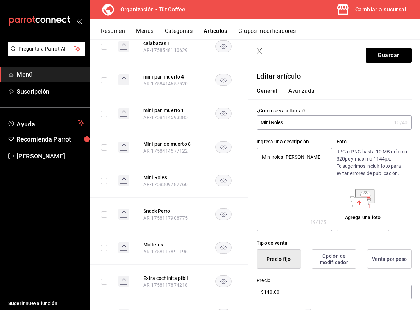
type textarea "x"
type textarea "Mini roles [PERSON_NAME] c"
type textarea "x"
type textarea "Mini roles [PERSON_NAME] co"
type textarea "x"
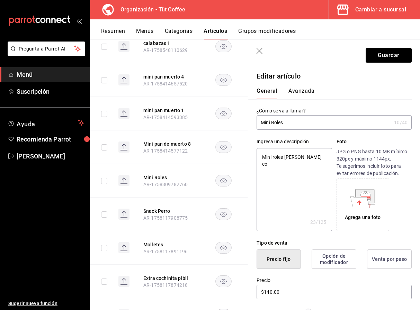
type textarea "Mini roles [PERSON_NAME] con"
type textarea "x"
type textarea "Mini roles [PERSON_NAME] con"
type textarea "x"
type textarea "Mini roles [PERSON_NAME] con t"
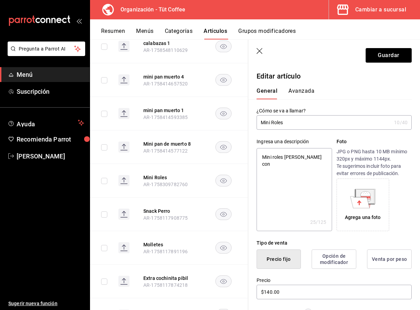
type textarea "x"
type textarea "Mini roles [PERSON_NAME] con ta"
type textarea "x"
type textarea "Mini roles [PERSON_NAME] con tar"
type textarea "x"
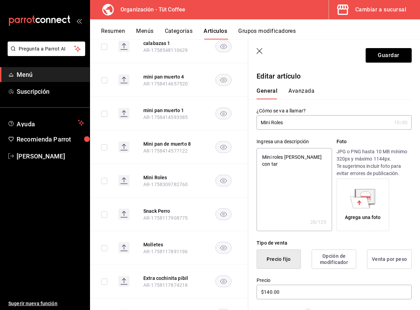
type textarea "Mini roles [PERSON_NAME] con [PERSON_NAME]"
type textarea "x"
type textarea "Mini roles [PERSON_NAME] con [PERSON_NAME]"
type textarea "x"
type textarea "Mini roles [PERSON_NAME] con [PERSON_NAME]"
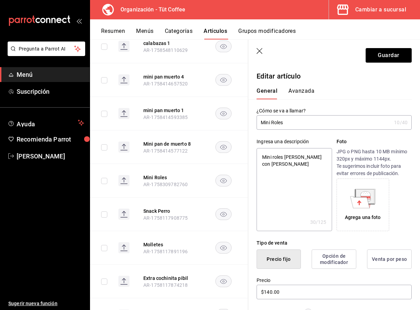
type textarea "x"
type textarea "Mini roles [PERSON_NAME] con [PERSON_NAME]"
type textarea "x"
type textarea "Mini roles [PERSON_NAME] con [PERSON_NAME]"
type textarea "x"
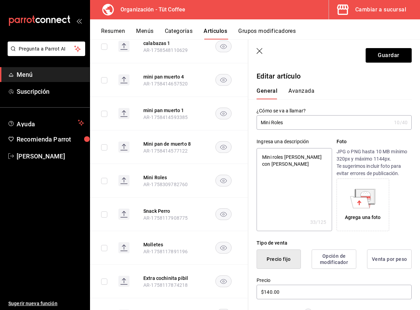
type textarea "Mini roles [PERSON_NAME] con tarrito d"
type textarea "x"
type textarea "Mini roles [PERSON_NAME] con tarrito de"
type textarea "x"
type textarea "Mini roles [PERSON_NAME] con tarrito de"
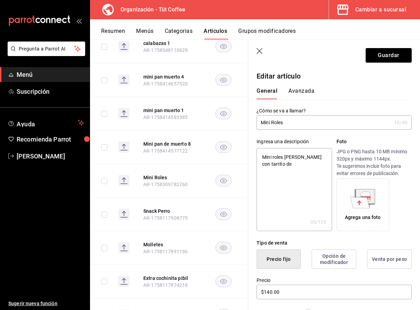
type textarea "x"
type textarea "Mini roles [PERSON_NAME] con tarrito de n"
type textarea "x"
type textarea "Mini roles [PERSON_NAME] con tarrito de nu"
type textarea "x"
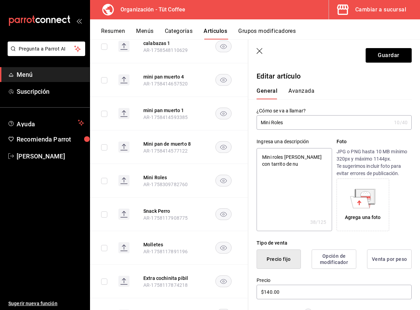
type textarea "Mini roles [PERSON_NAME] con tarrito de nut"
type textarea "x"
type textarea "Mini roles [PERSON_NAME] con tarrito [PERSON_NAME]"
type textarea "x"
type textarea "Mini roles [PERSON_NAME] con tarrito de nutel"
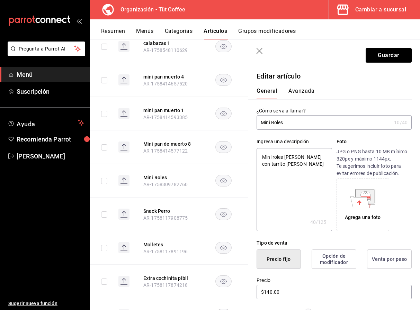
type textarea "x"
type textarea "Mini roles [PERSON_NAME] con tarrito [PERSON_NAME]"
type textarea "x"
type textarea "Mini roles [PERSON_NAME] con tarrito de nutella"
type textarea "x"
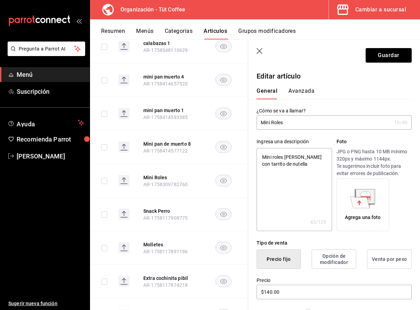
type textarea "Mini roles [PERSON_NAME] con tarrito de nutella"
type textarea "x"
type textarea "Mini roles [PERSON_NAME] con tarrito de nutella p"
type textarea "x"
type textarea "Mini roles [PERSON_NAME] con tarrito de nutella pa"
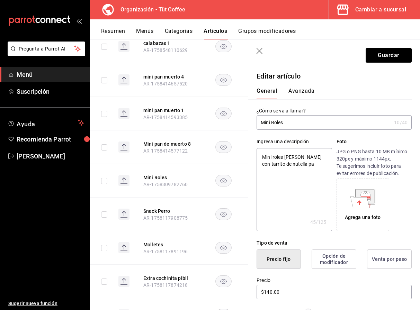
type textarea "x"
type textarea "Mini roles [PERSON_NAME] con tarrito de nutella par"
type textarea "x"
type textarea "Mini roles [PERSON_NAME] con tarrito de nutella para"
type textarea "x"
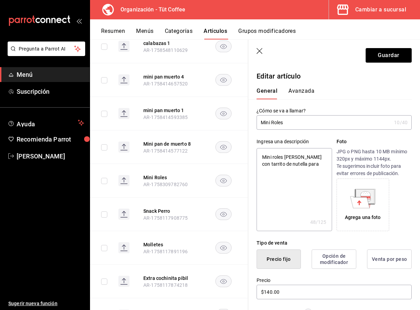
type textarea "Mini roles [PERSON_NAME] con tarrito de nutella para"
type textarea "x"
type textarea "Mini roles [PERSON_NAME] con tarrito de nutella para d"
type textarea "x"
type textarea "Mini roles [PERSON_NAME] con tarrito de nutella para di"
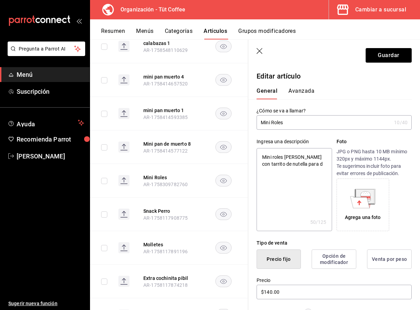
type textarea "x"
type textarea "Mini roles [PERSON_NAME] con tarrito de nutella para dip"
type textarea "x"
type textarea "Mini roles [PERSON_NAME] con tarrito de nutella para [PERSON_NAME]"
type textarea "x"
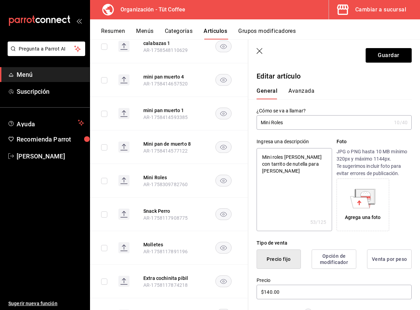
type textarea "Mini roles [PERSON_NAME] con tarrito de nutella para [PERSON_NAME]"
type textarea "x"
type textarea "Mini roles [PERSON_NAME] con tarrito de nutella para dippea"
type textarea "x"
type textarea "Mini roles [PERSON_NAME] con tarrito de nutella para dippear"
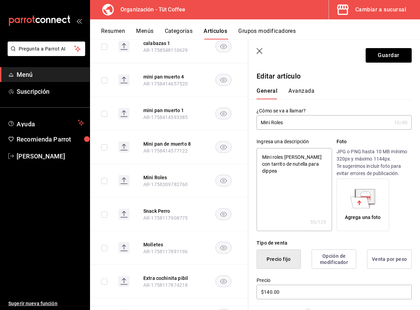
type textarea "x"
type textarea "Mini roles [PERSON_NAME] con tarrito de nutella para dippear."
type textarea "x"
click at [262, 157] on textarea "Mini roles [PERSON_NAME] con tarrito de nutella para dippear." at bounding box center [294, 189] width 75 height 83
type textarea "8Mini roles [PERSON_NAME] con tarrito de nutella para dippear."
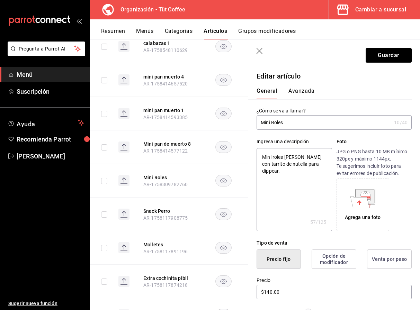
type textarea "x"
type textarea "8 Mini roles [PERSON_NAME] con tarrito de nutella para dippear."
type textarea "x"
type textarea "8 Mini roles [PERSON_NAME] con tarrito de nutella para dippear."
click at [382, 52] on button "Guardar" at bounding box center [389, 55] width 46 height 15
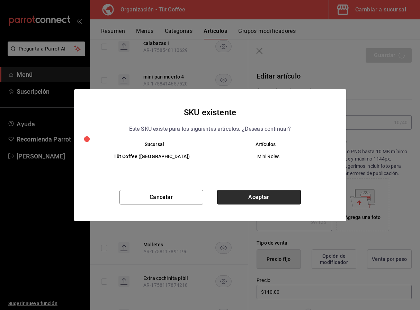
click at [255, 197] on button "Aceptar" at bounding box center [259, 197] width 84 height 15
type textarea "x"
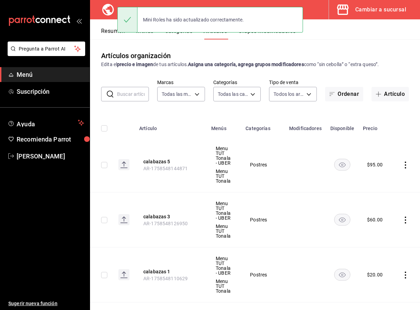
click at [147, 34] on div "Mini Roles ha sido actualizado correctamente." at bounding box center [210, 20] width 186 height 30
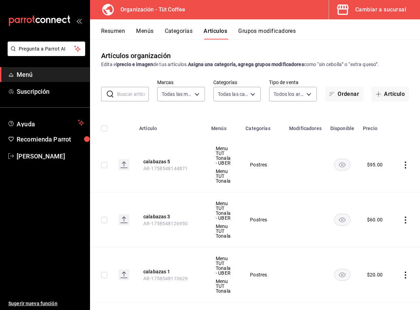
click at [145, 31] on button "Menús" at bounding box center [144, 34] width 17 height 12
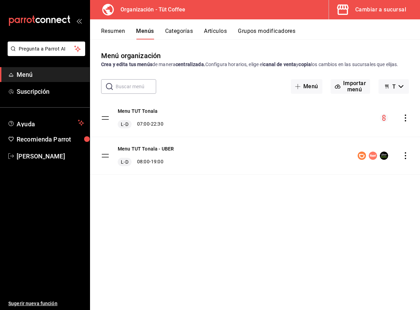
click at [117, 30] on button "Resumen" at bounding box center [113, 34] width 24 height 12
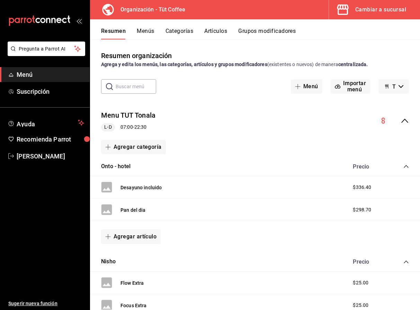
click at [406, 122] on icon "collapse-menu-row" at bounding box center [405, 121] width 8 height 8
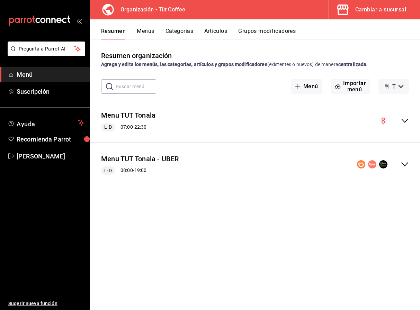
click at [406, 165] on icon "collapse-menu-row" at bounding box center [404, 164] width 7 height 4
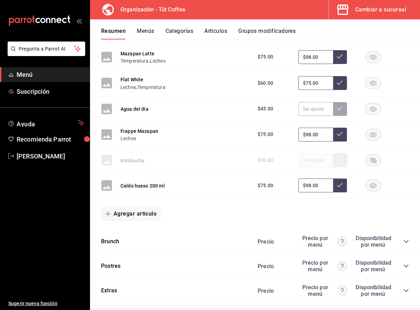
scroll to position [1157, 0]
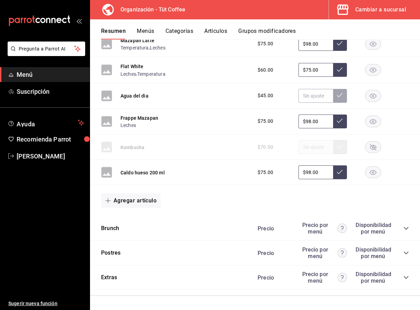
click at [404, 252] on icon "collapse-category-row" at bounding box center [406, 253] width 6 height 6
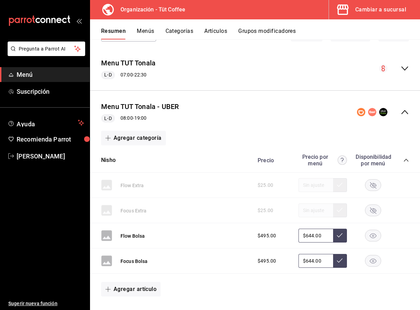
scroll to position [0, 0]
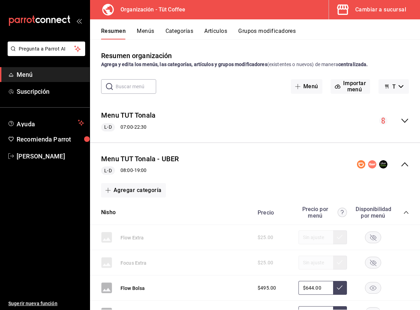
click at [148, 30] on button "Menús" at bounding box center [145, 34] width 17 height 12
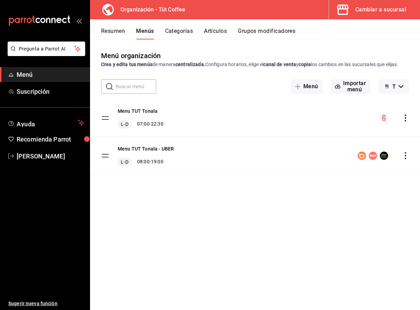
click at [402, 87] on icon "button" at bounding box center [401, 86] width 5 height 3
click at [405, 156] on div at bounding box center [210, 155] width 420 height 310
click at [407, 156] on icon "actions" at bounding box center [405, 155] width 7 height 7
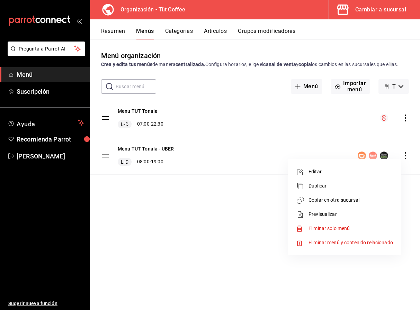
click at [327, 197] on span "Copiar en otra sucursal" at bounding box center [351, 200] width 85 height 7
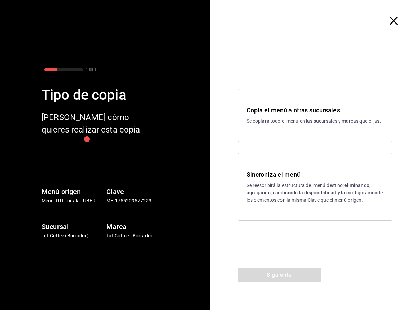
click at [314, 205] on div "Sincroniza el menú Se reescribirá la estructura del menú destino; eliminando, a…" at bounding box center [315, 187] width 155 height 68
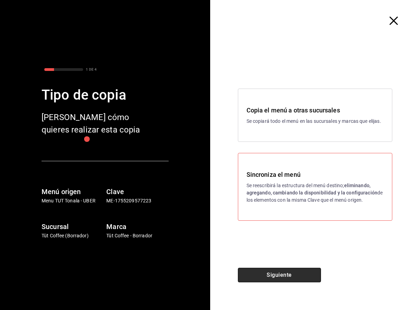
click at [290, 275] on button "Siguiente" at bounding box center [279, 275] width 83 height 15
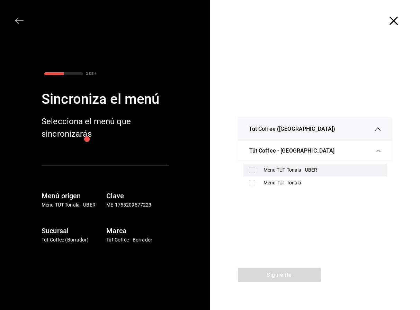
click at [290, 169] on div "Menu TUT Tonala - UBER" at bounding box center [323, 170] width 118 height 7
checkbox input "true"
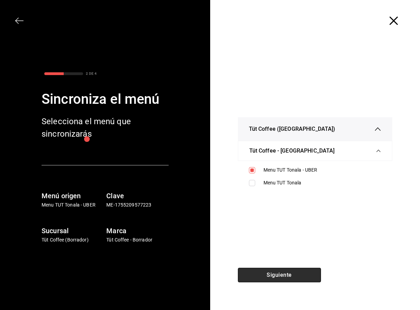
click at [270, 277] on button "Siguiente" at bounding box center [279, 275] width 83 height 15
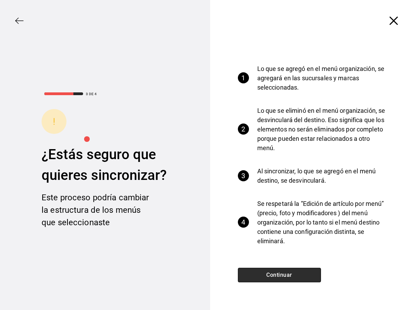
click at [270, 277] on button "Continuar" at bounding box center [279, 275] width 83 height 15
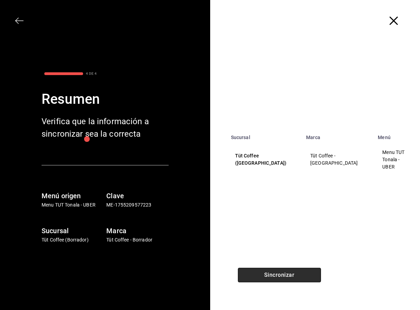
click at [270, 277] on button "Sincronizar" at bounding box center [279, 275] width 83 height 15
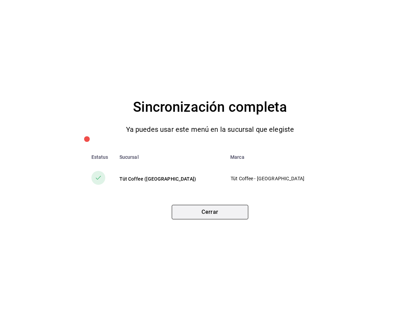
click at [222, 215] on button "Cerrar" at bounding box center [210, 212] width 77 height 15
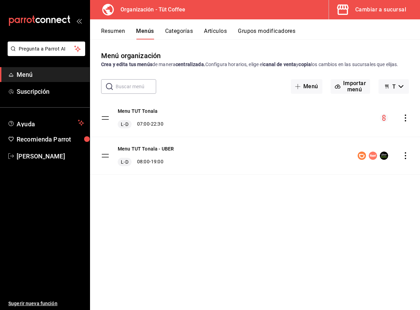
click at [382, 7] on div "Cambiar a sucursal" at bounding box center [380, 10] width 51 height 10
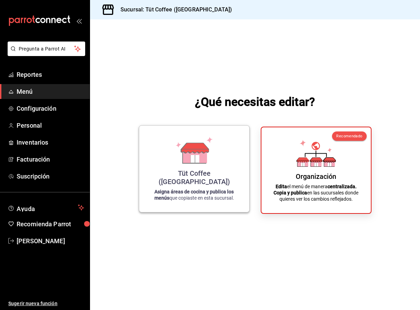
click at [190, 175] on div "Tüt Coffee ([GEOGRAPHIC_DATA]) Asigna áreas de cocina y publica los menús que c…" at bounding box center [195, 168] width 94 height 75
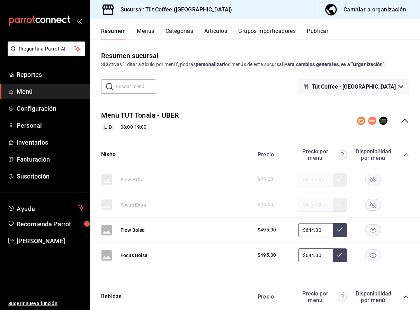
click at [317, 30] on button "Publicar" at bounding box center [317, 34] width 21 height 12
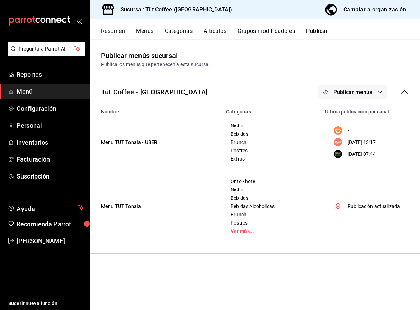
click at [373, 89] on button "Publicar menús" at bounding box center [352, 92] width 69 height 15
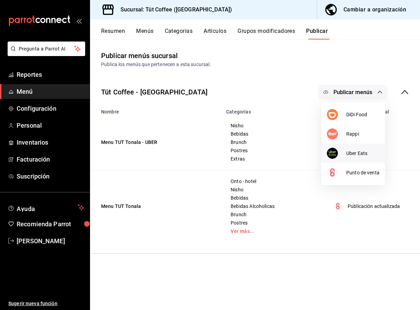
click at [359, 154] on span "Uber Eats" at bounding box center [362, 153] width 33 height 7
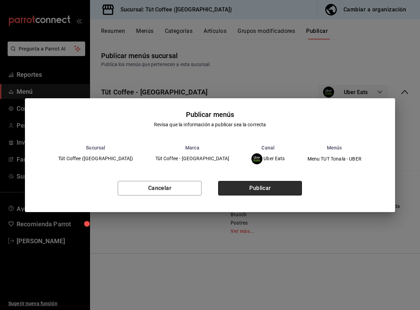
click at [256, 188] on button "Publicar" at bounding box center [260, 188] width 84 height 15
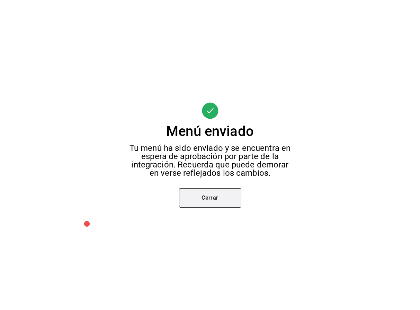
click at [211, 199] on button "Cerrar" at bounding box center [210, 197] width 62 height 19
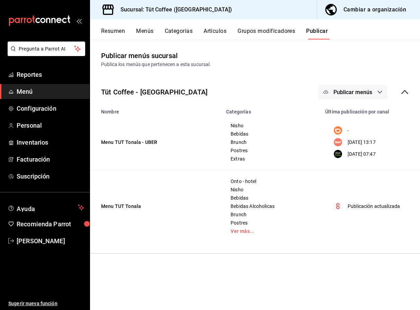
click at [321, 31] on button "Publicar" at bounding box center [317, 34] width 22 height 12
click at [375, 95] on button "Publicar menús" at bounding box center [352, 92] width 69 height 15
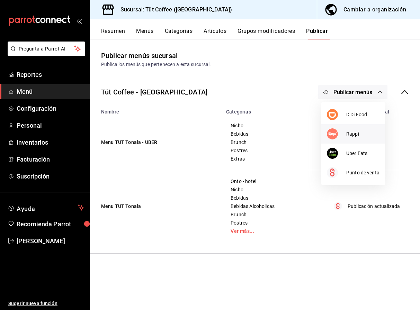
click at [356, 133] on span "Rappi" at bounding box center [362, 134] width 33 height 7
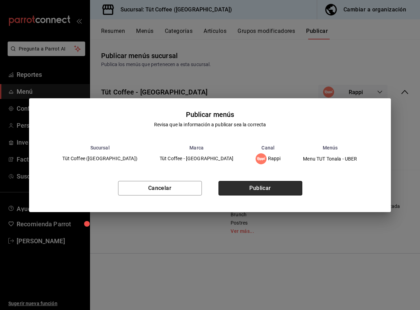
click at [268, 185] on button "Publicar" at bounding box center [261, 188] width 84 height 15
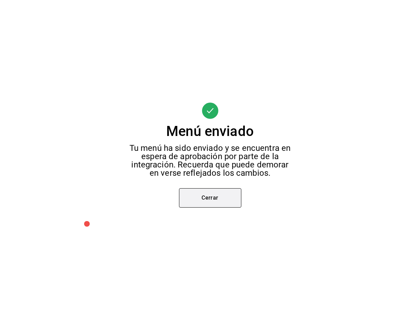
click at [214, 195] on button "Cerrar" at bounding box center [210, 197] width 62 height 19
